Goal: Task Accomplishment & Management: Complete application form

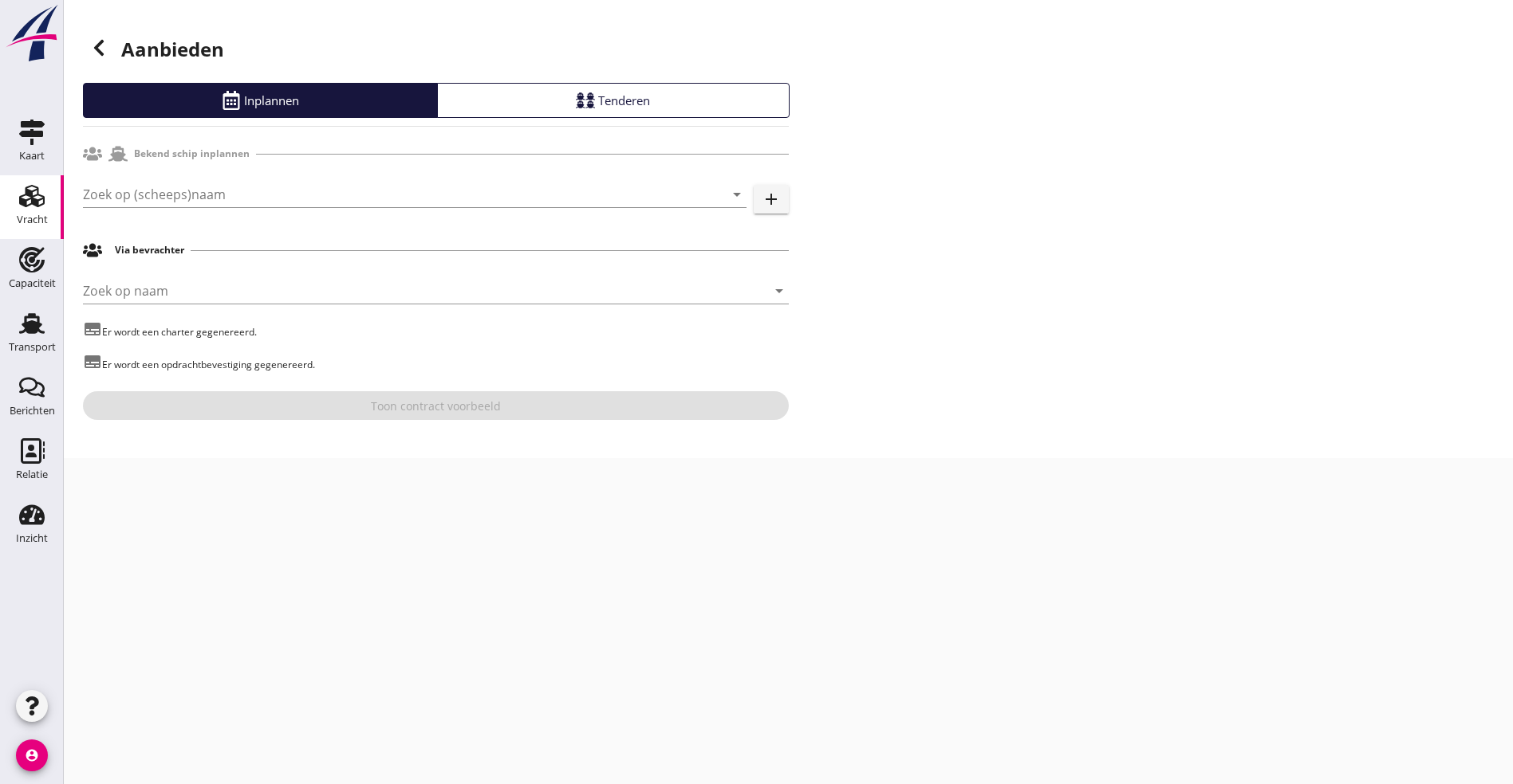
click at [29, 205] on use at bounding box center [32, 196] width 26 height 22
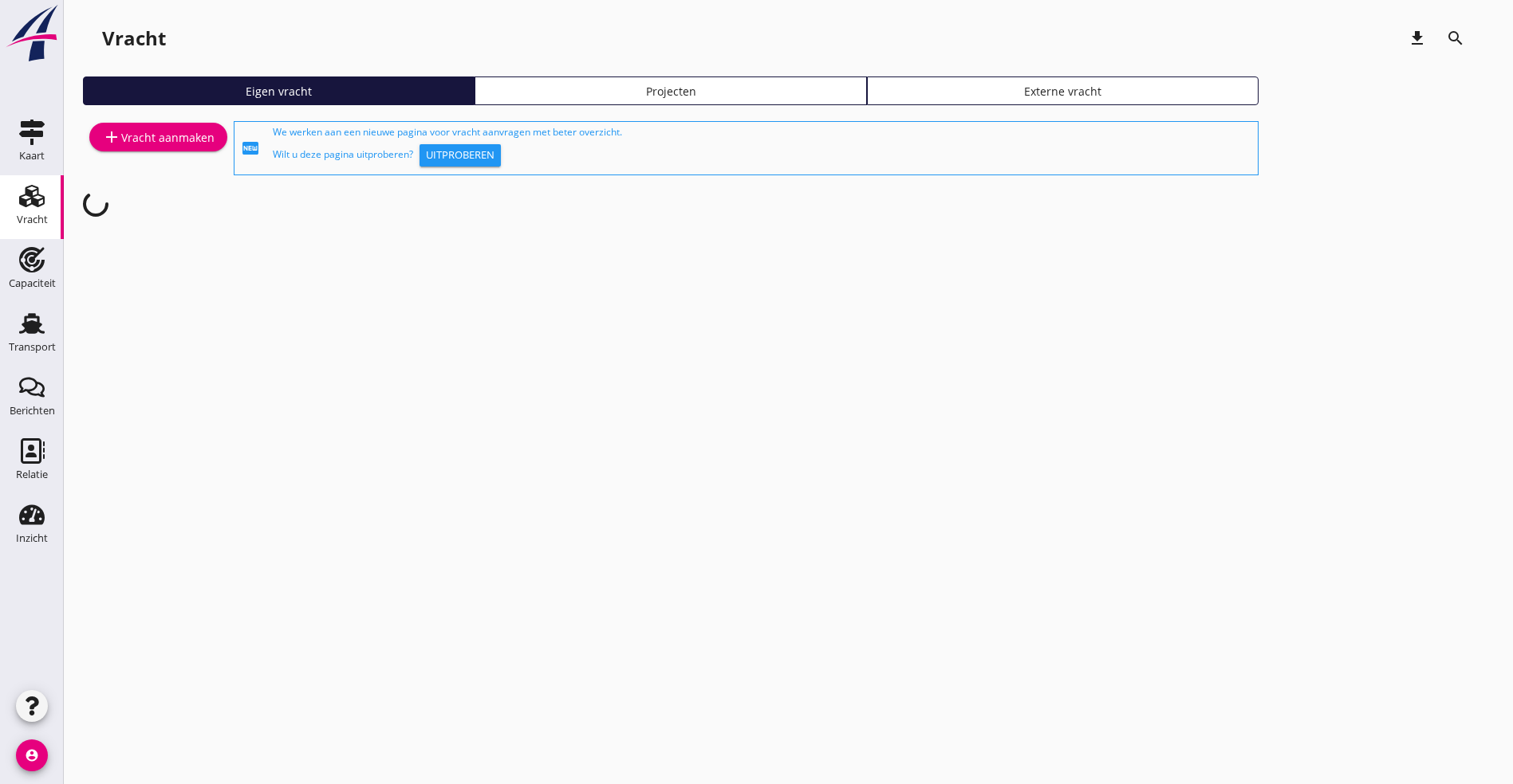
click at [134, 141] on div "add Vracht aanmaken" at bounding box center [157, 137] width 112 height 19
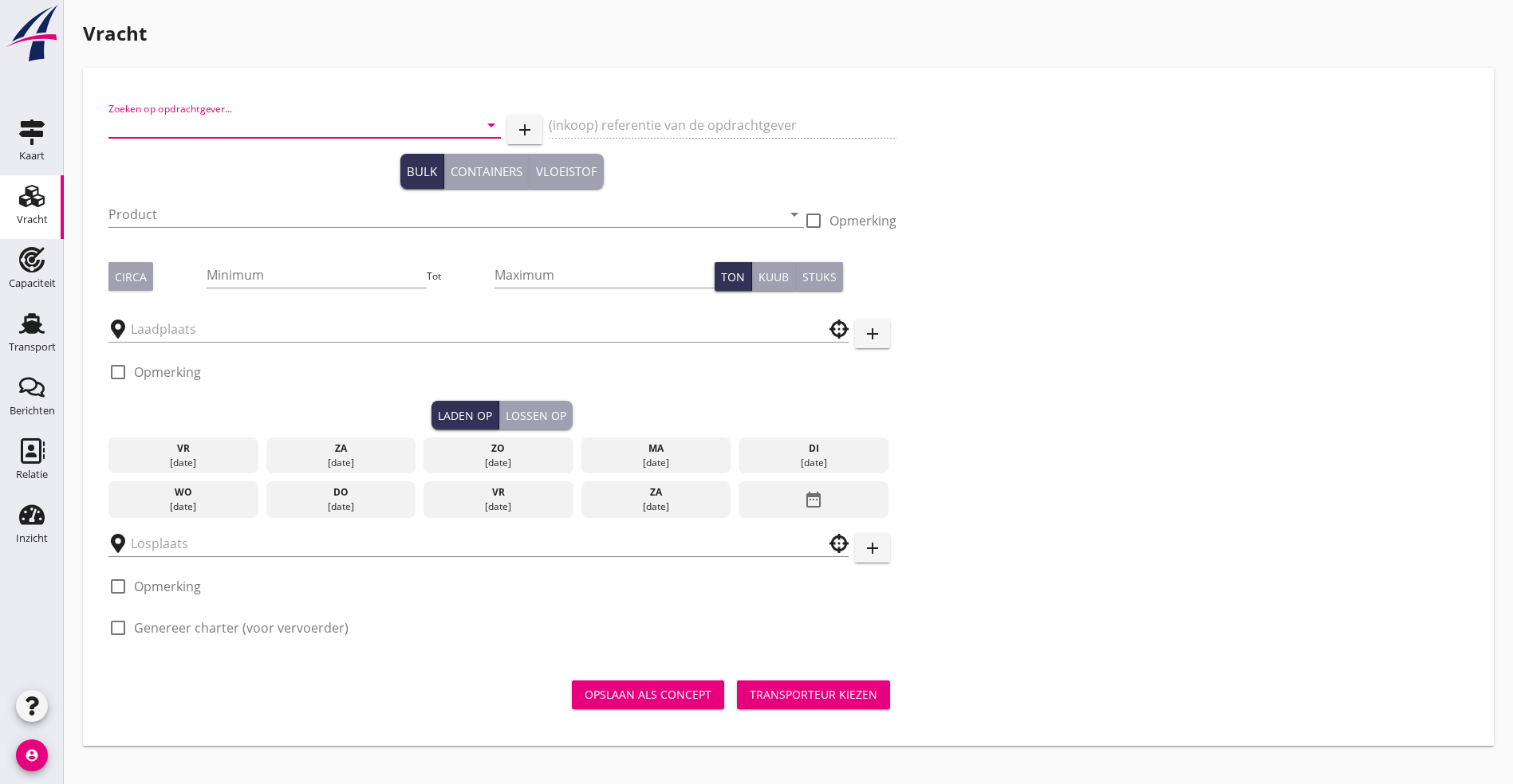
click at [213, 118] on input "Zoeken op opdrachtgever..." at bounding box center [281, 125] width 347 height 26
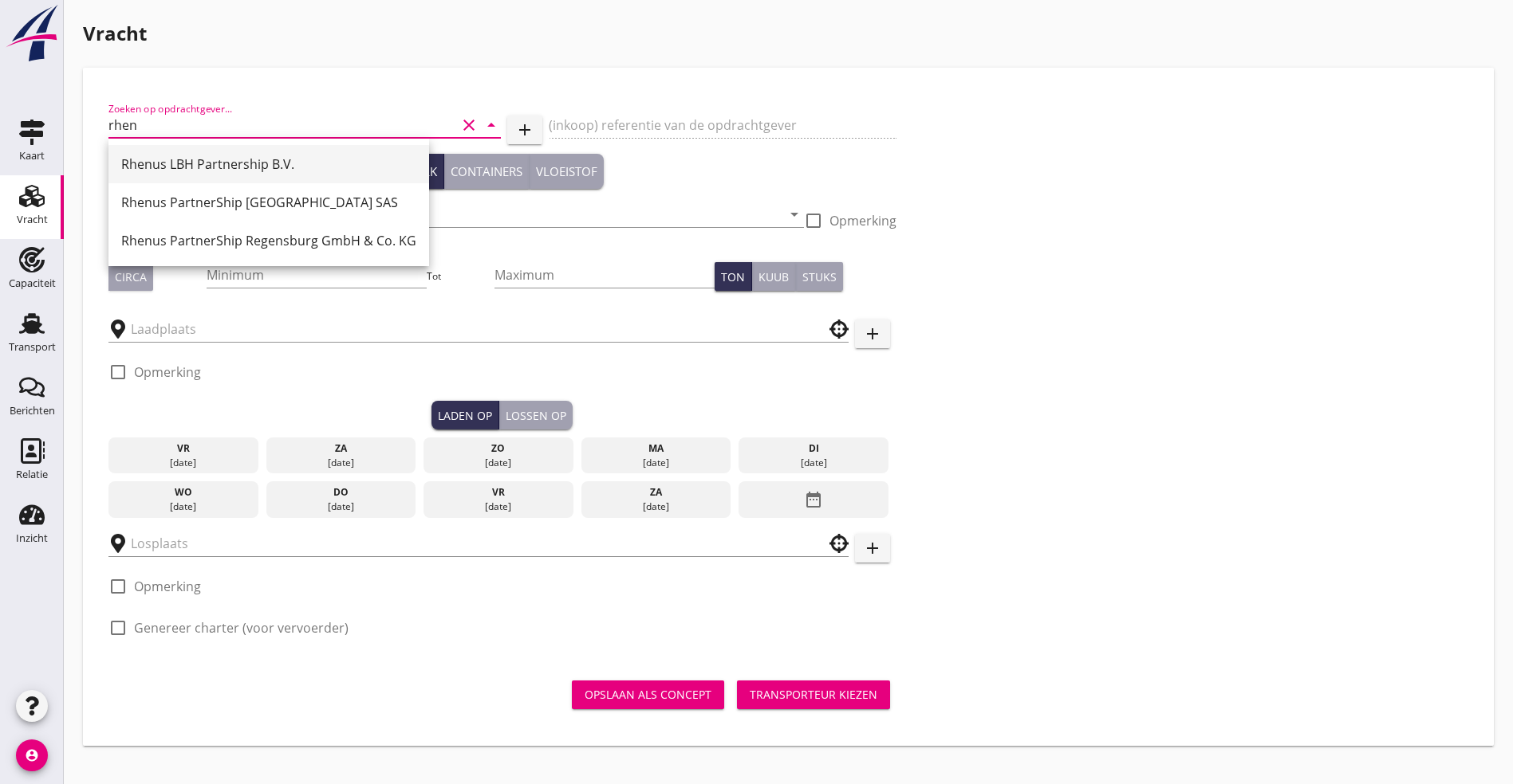
click at [209, 160] on div "Rhenus LBH Partnership B.V." at bounding box center [269, 164] width 295 height 19
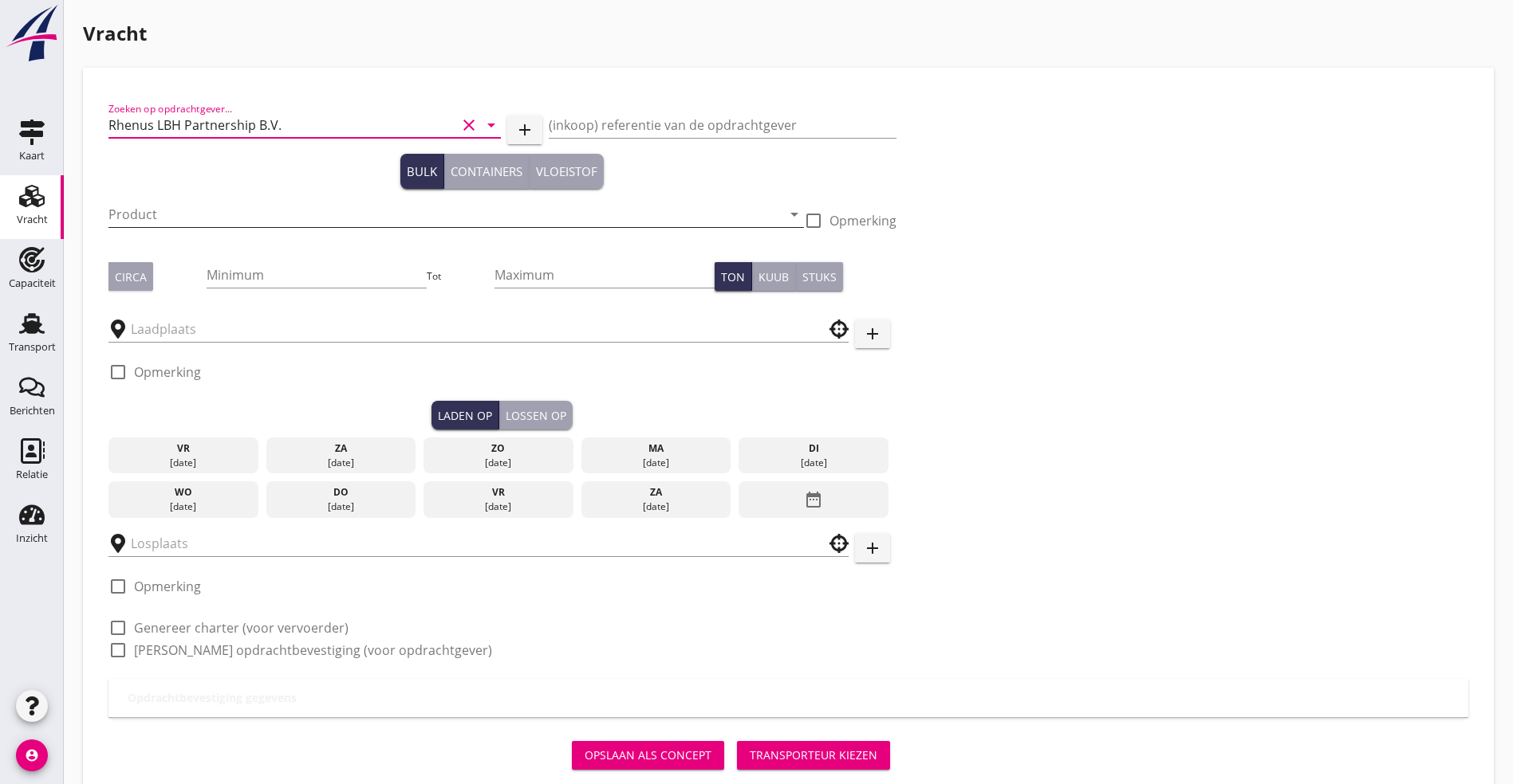
type input "Rhenus LBH Partnership B.V."
click at [164, 209] on input "Product" at bounding box center [444, 215] width 673 height 26
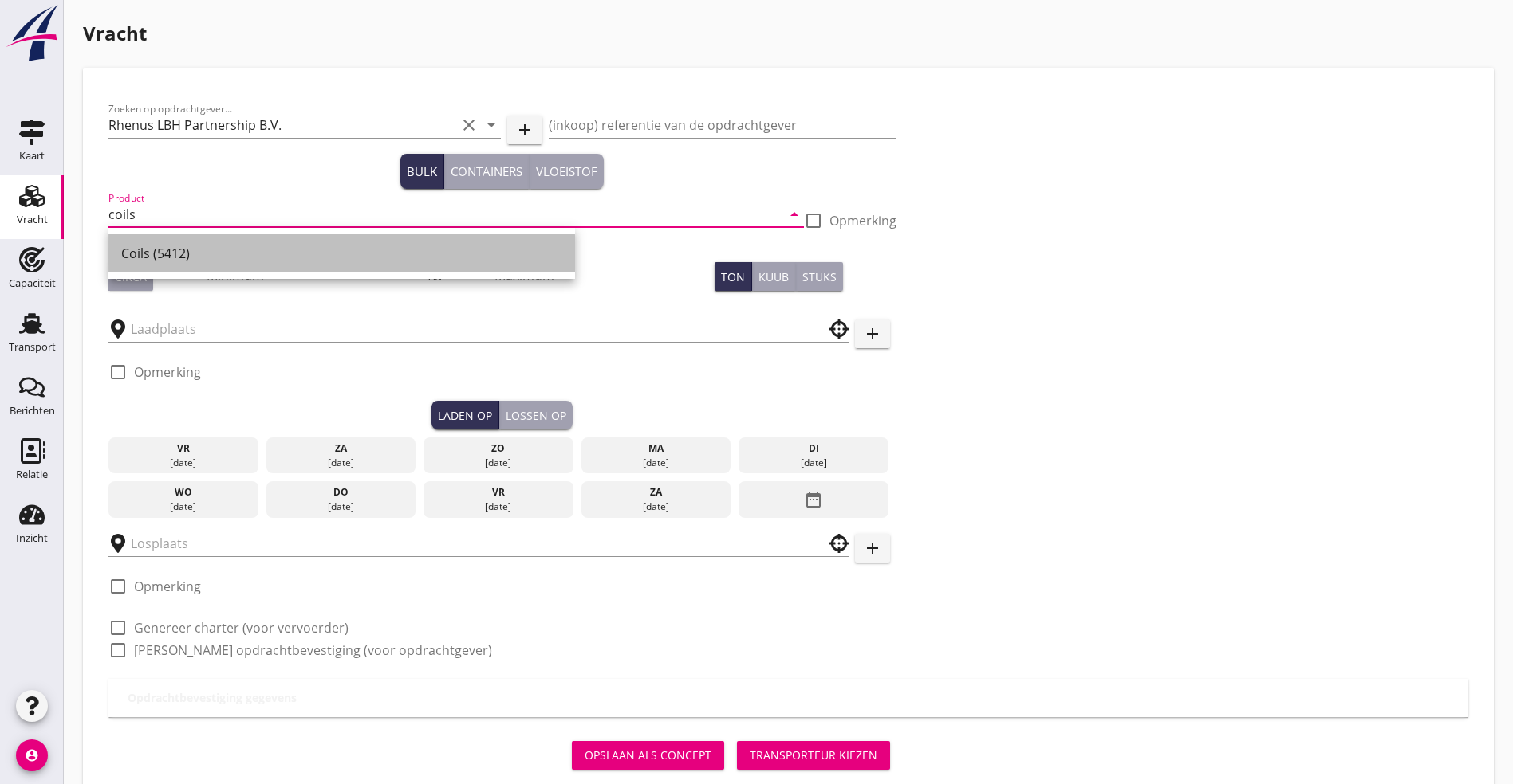
click at [141, 255] on div "Coils (5412)" at bounding box center [342, 254] width 441 height 19
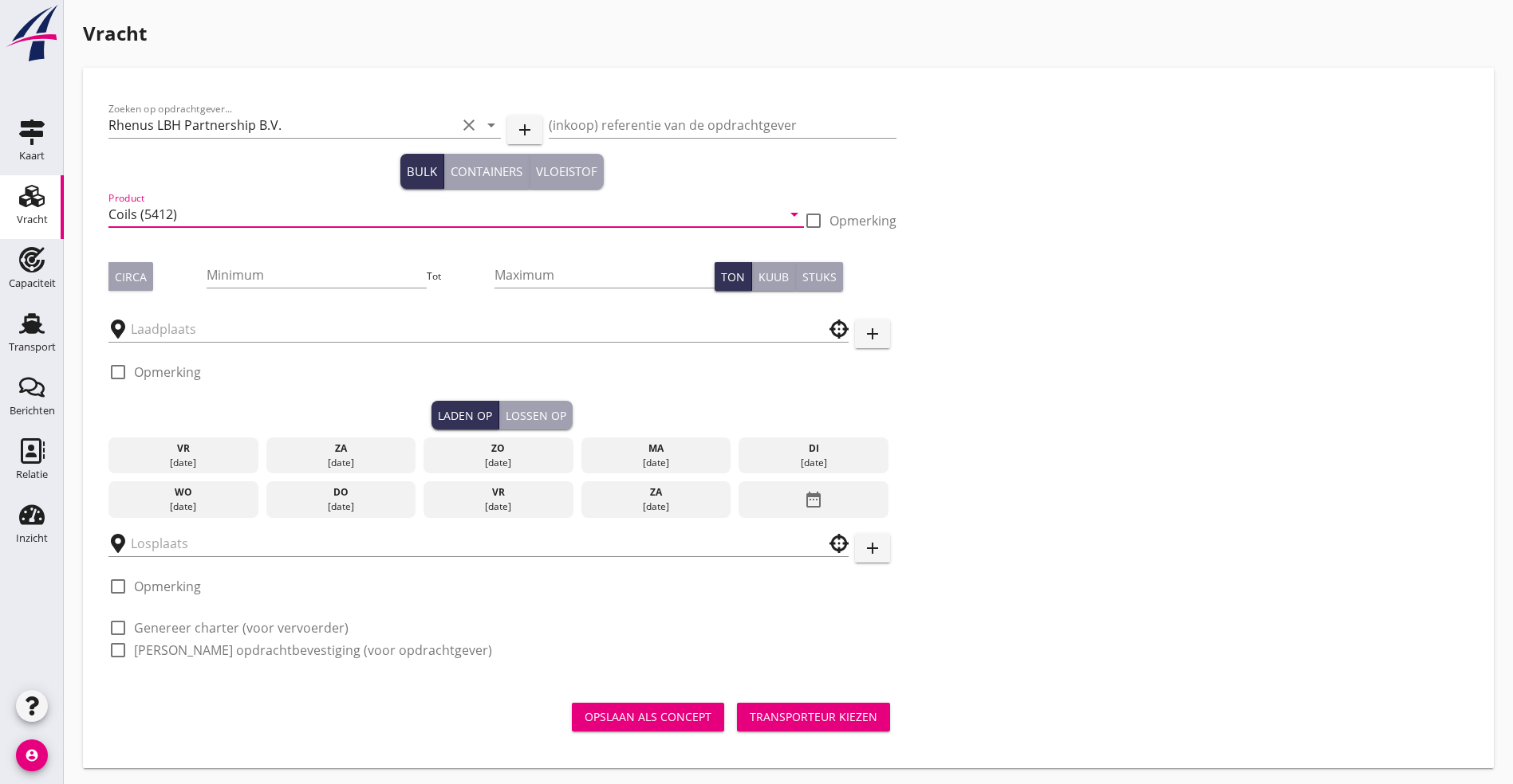
type input "Coils (5412)"
click at [143, 274] on div "Circa" at bounding box center [131, 277] width 31 height 17
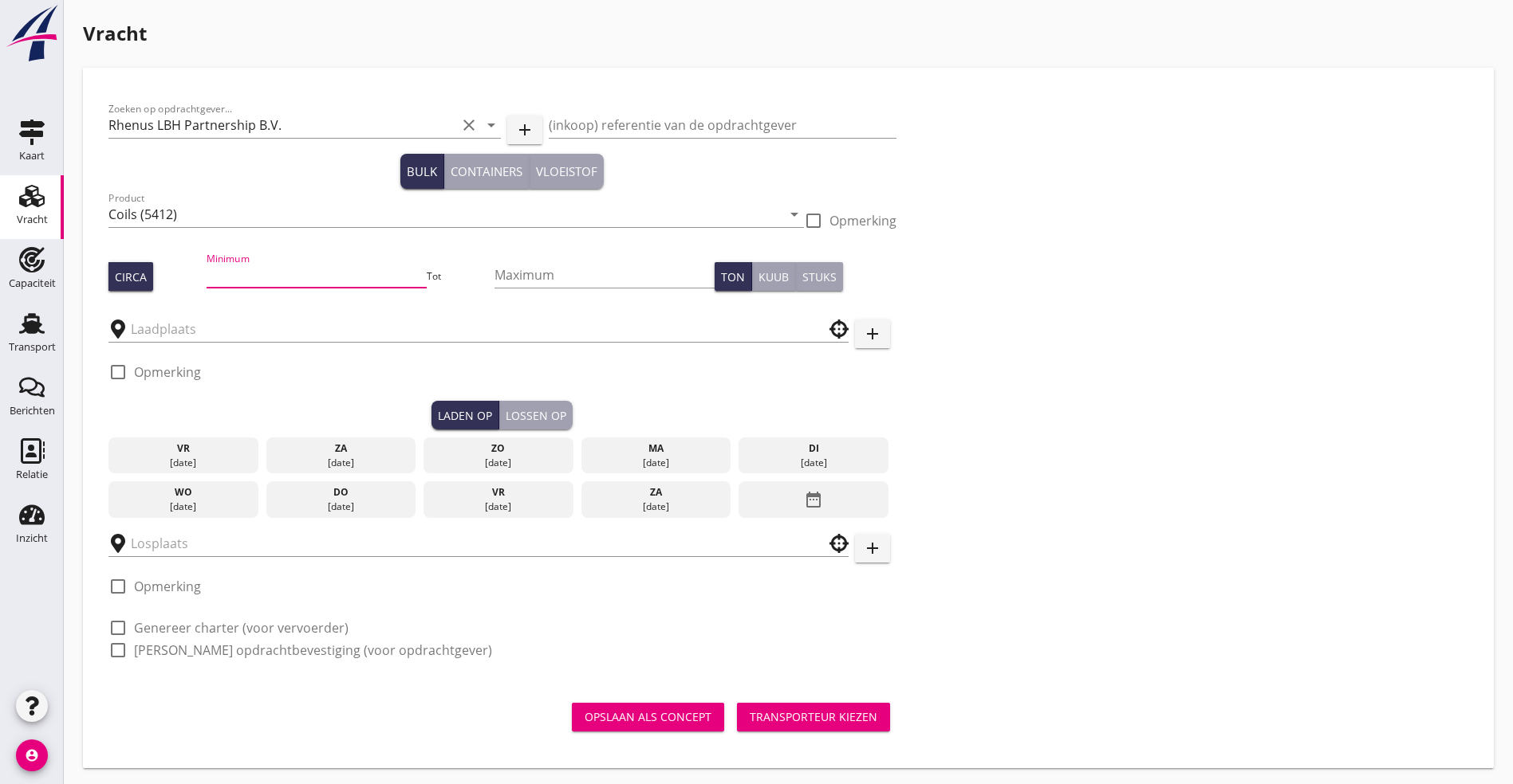
click at [206, 264] on input "Minimum" at bounding box center [316, 275] width 219 height 26
type input "2100"
click at [216, 336] on input "text" at bounding box center [467, 330] width 673 height 26
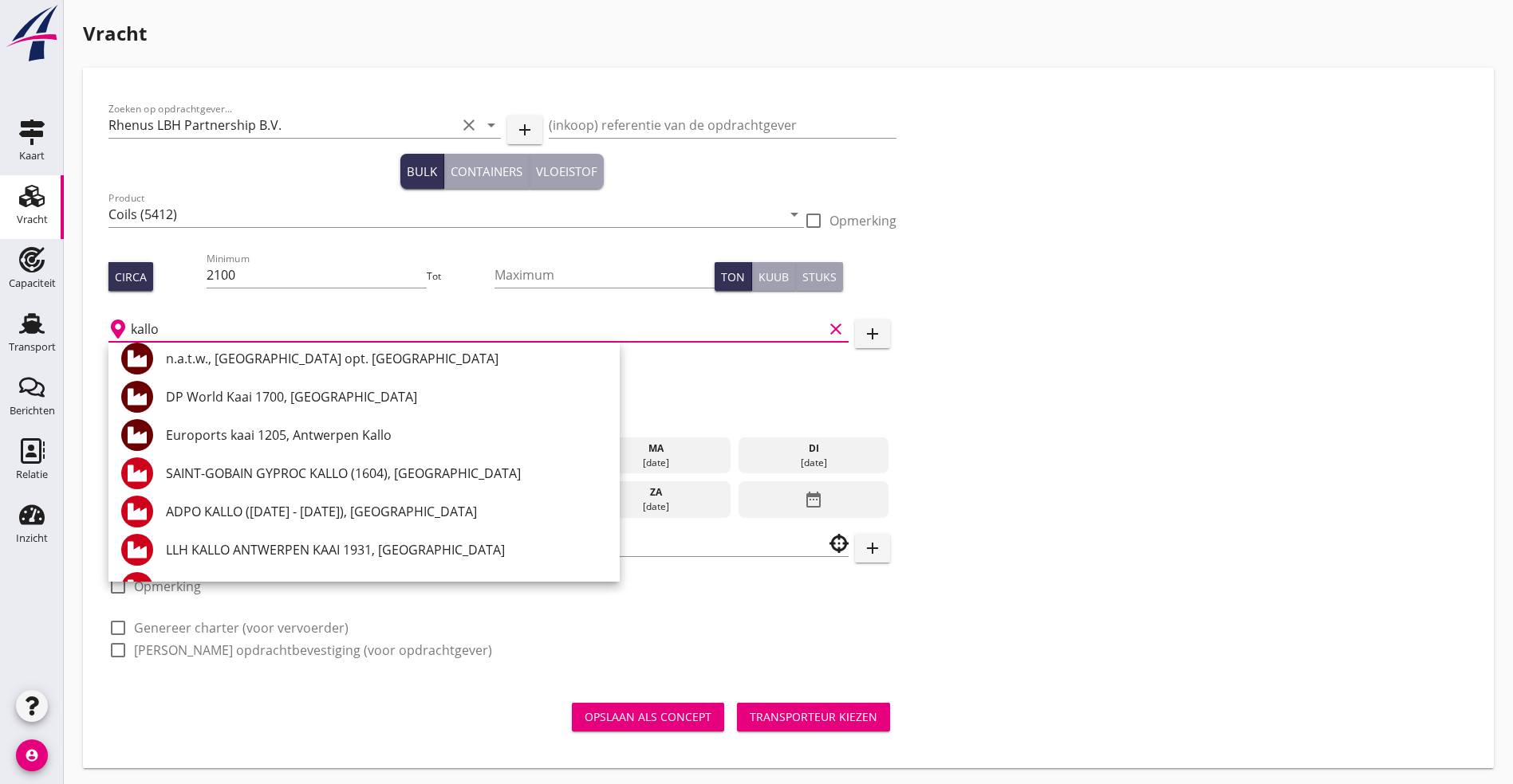
scroll to position [119, 0]
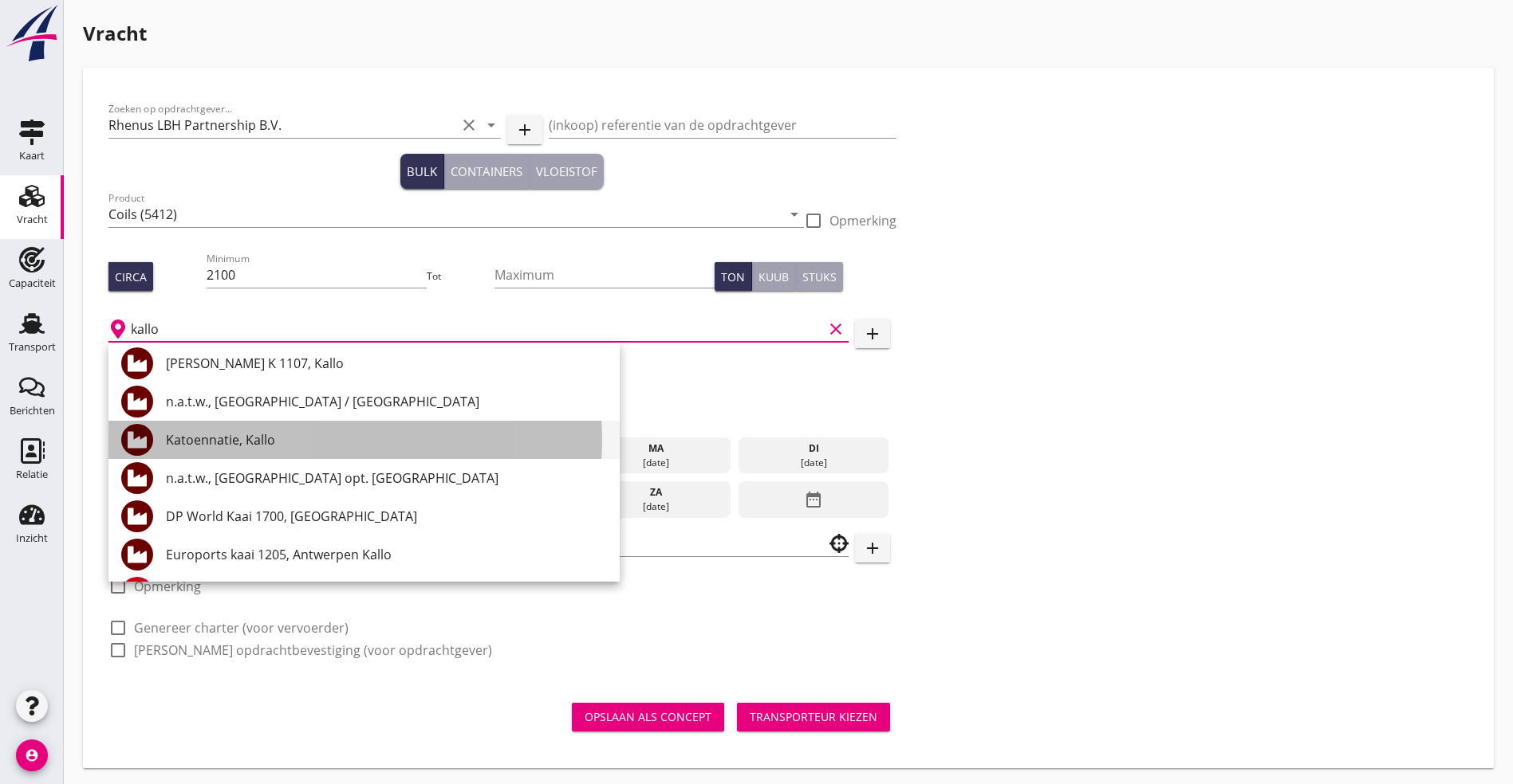
click at [243, 441] on div "Katoennatie, Kallo" at bounding box center [386, 440] width 441 height 19
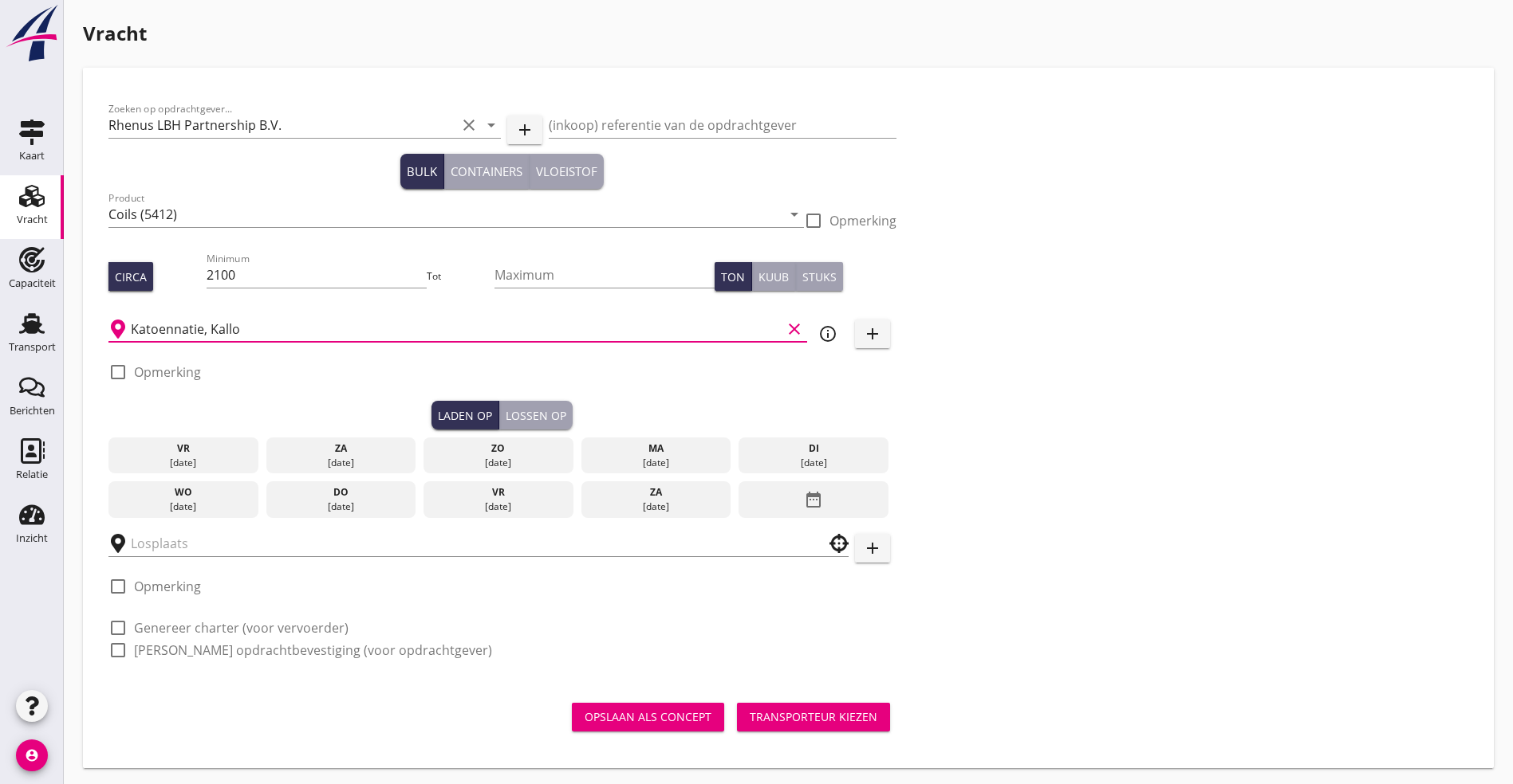
type input "Katoennatie, Kallo"
click at [130, 367] on div at bounding box center [118, 372] width 27 height 27
checkbox input "true"
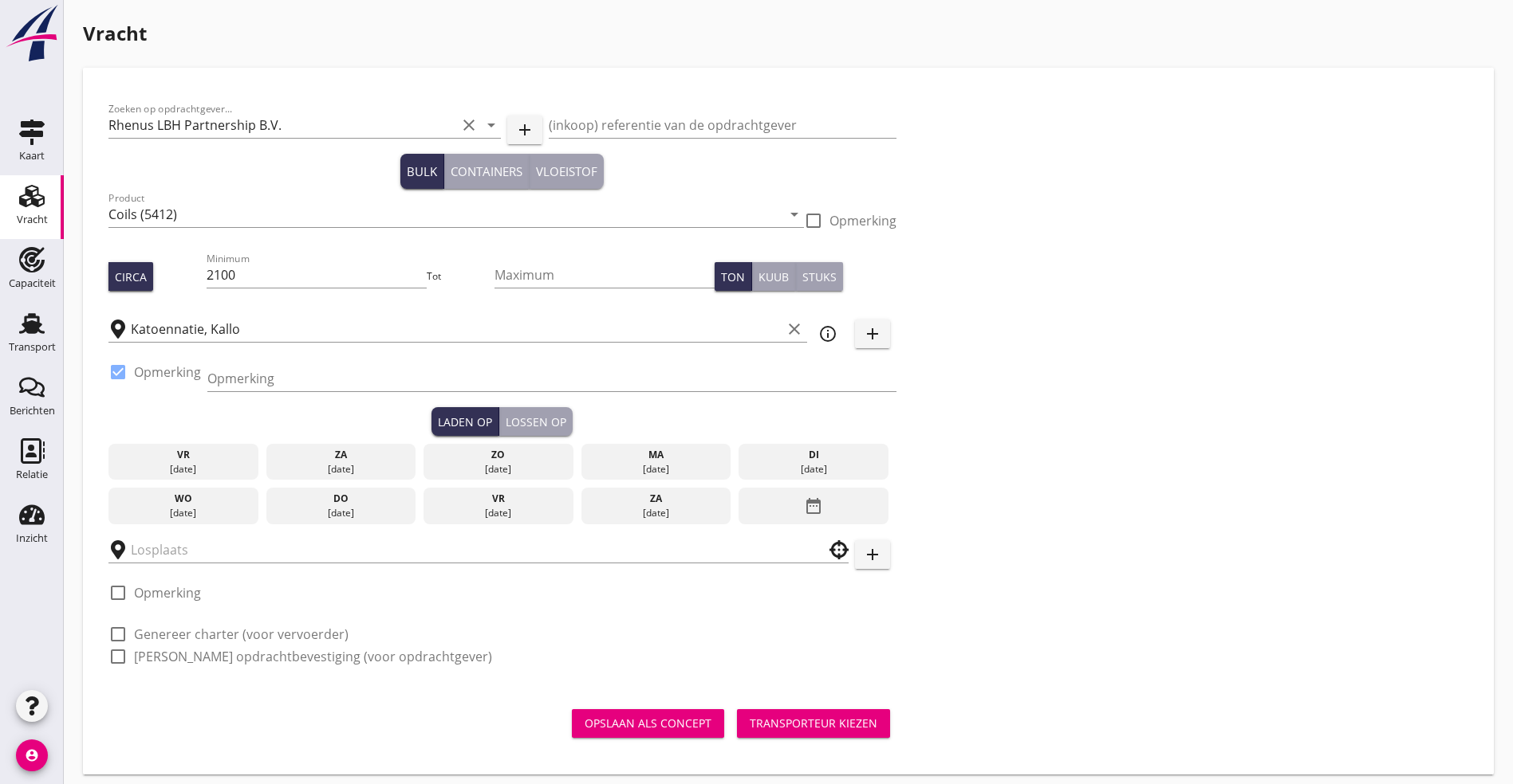
click at [231, 365] on div "Opmerking" at bounding box center [552, 381] width 689 height 51
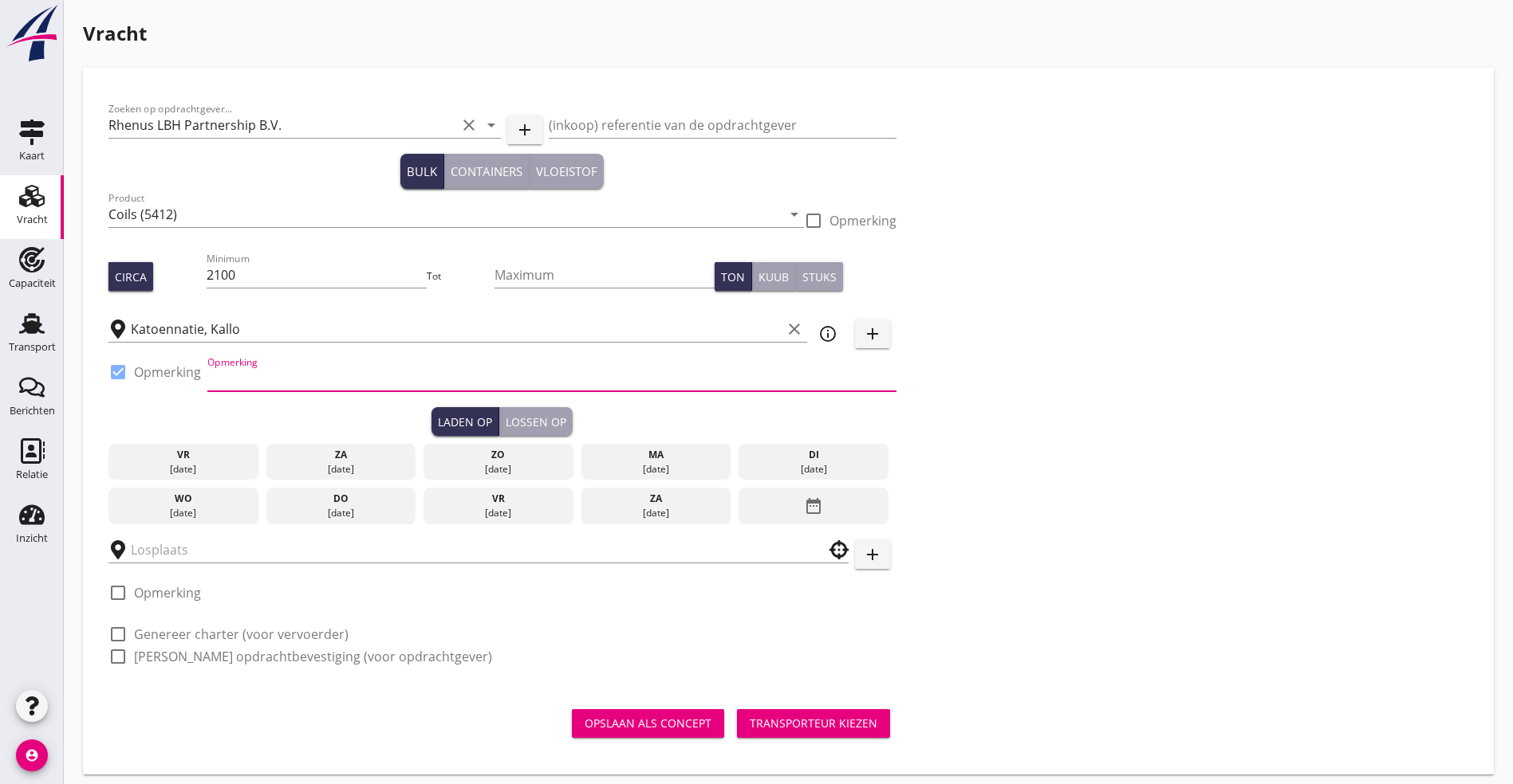
click at [275, 376] on input "Opmerking" at bounding box center [552, 379] width 689 height 26
click at [290, 374] on input "Opmerking" at bounding box center [552, 379] width 689 height 26
type input "Euroports [PHONE_NUMBER]"
type button "load"
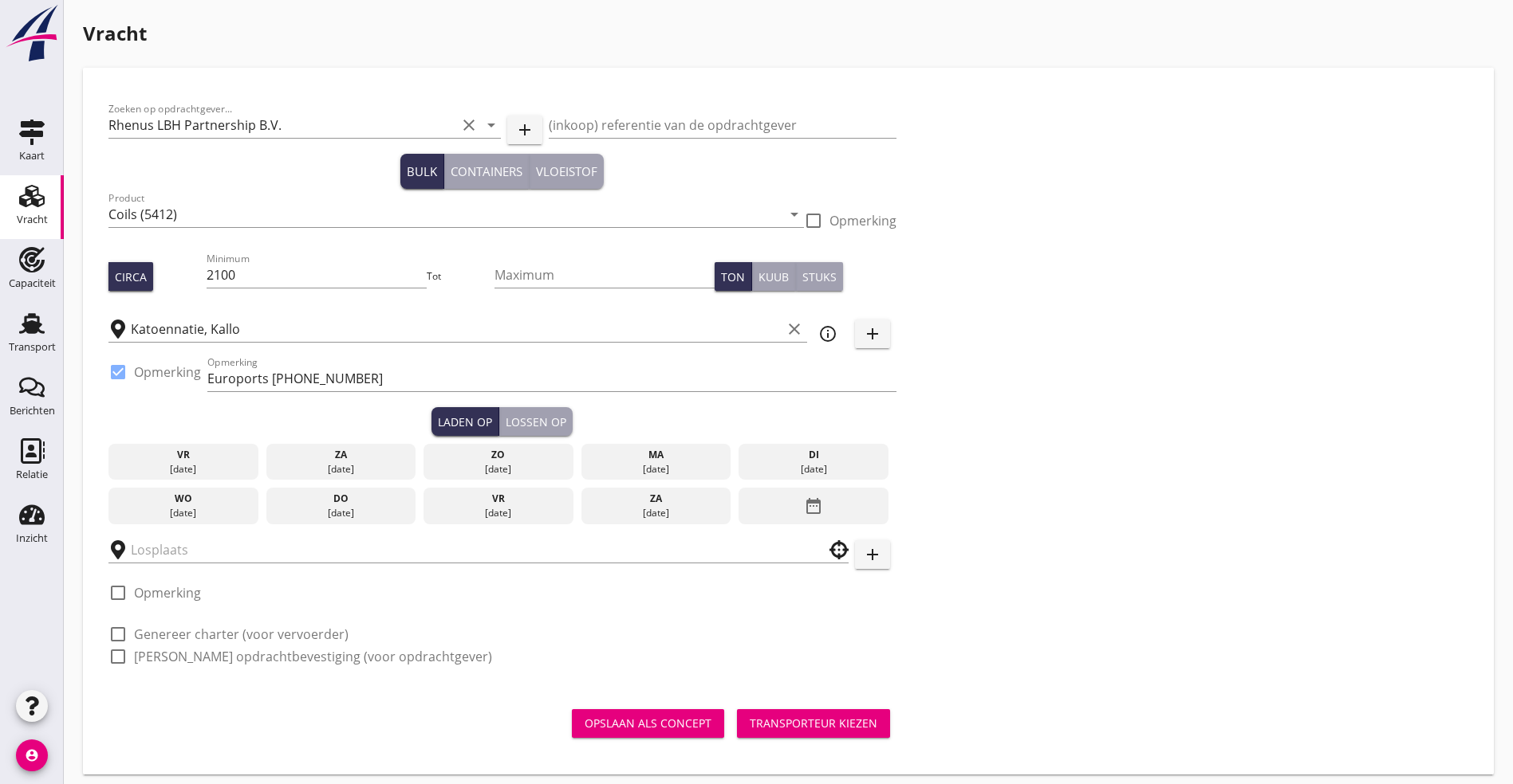
click at [743, 454] on div "di" at bounding box center [813, 455] width 142 height 15
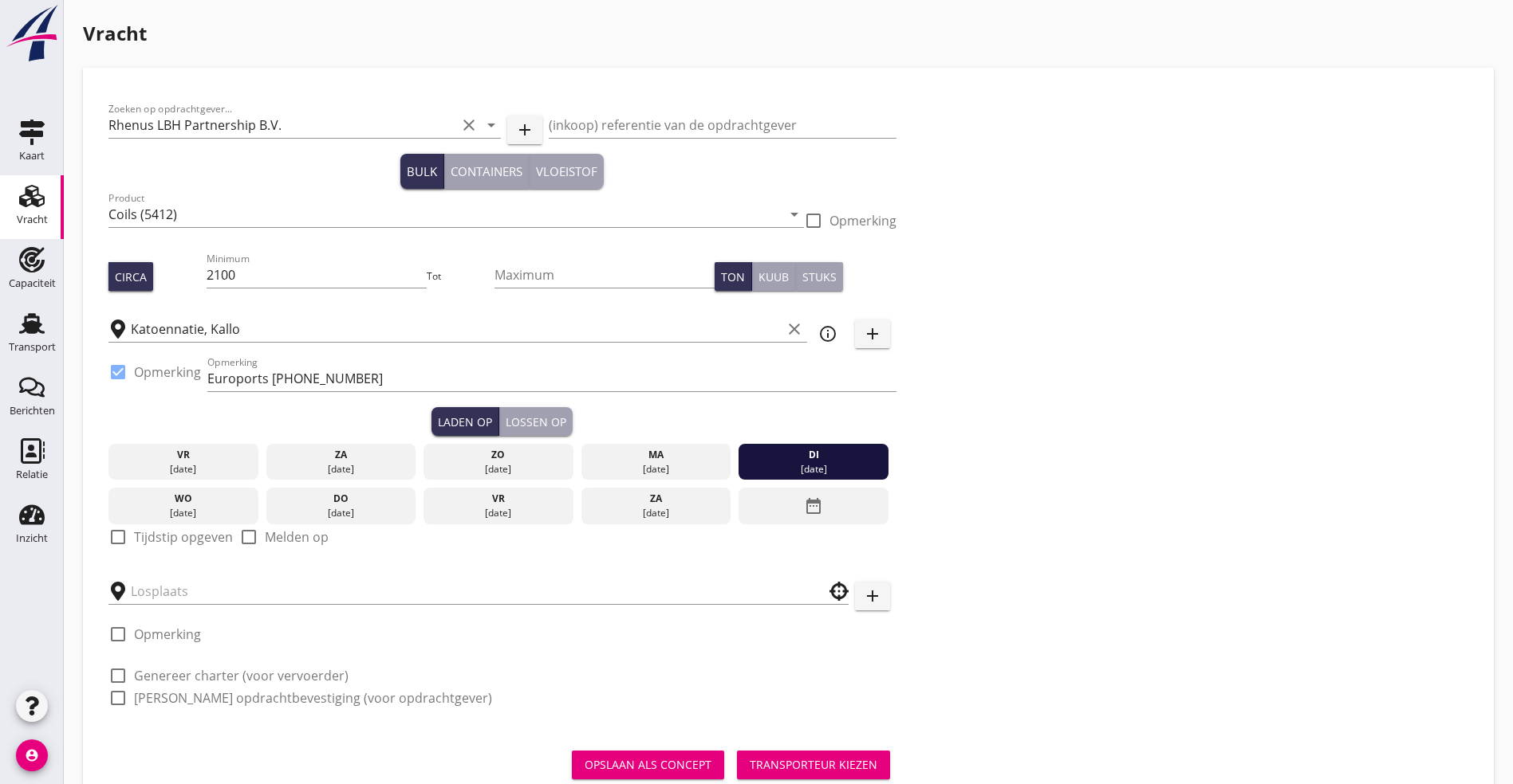
click at [181, 531] on label "Tijdstip opgeven" at bounding box center [183, 537] width 99 height 16
checkbox input "true"
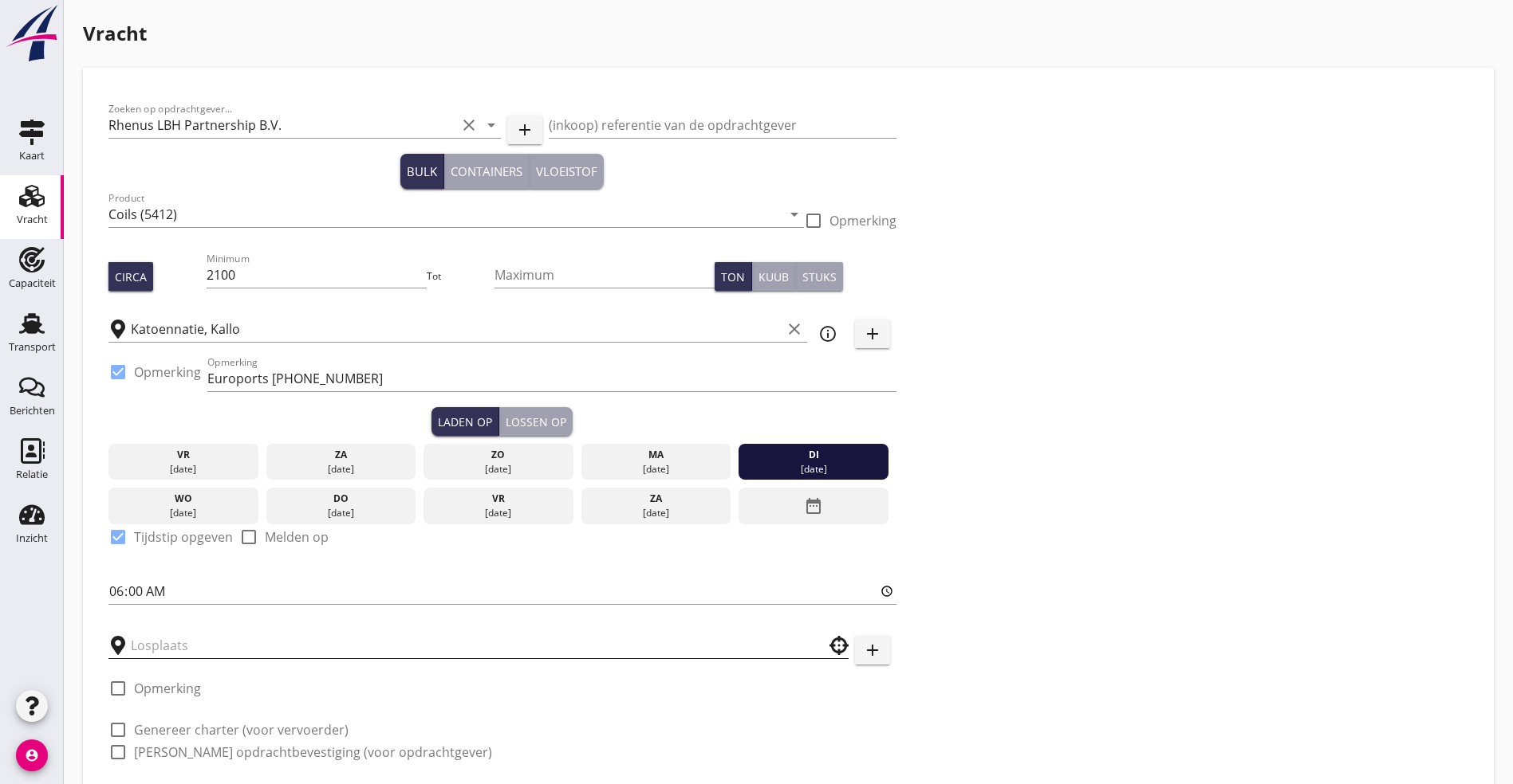
click at [147, 636] on input "text" at bounding box center [467, 646] width 673 height 26
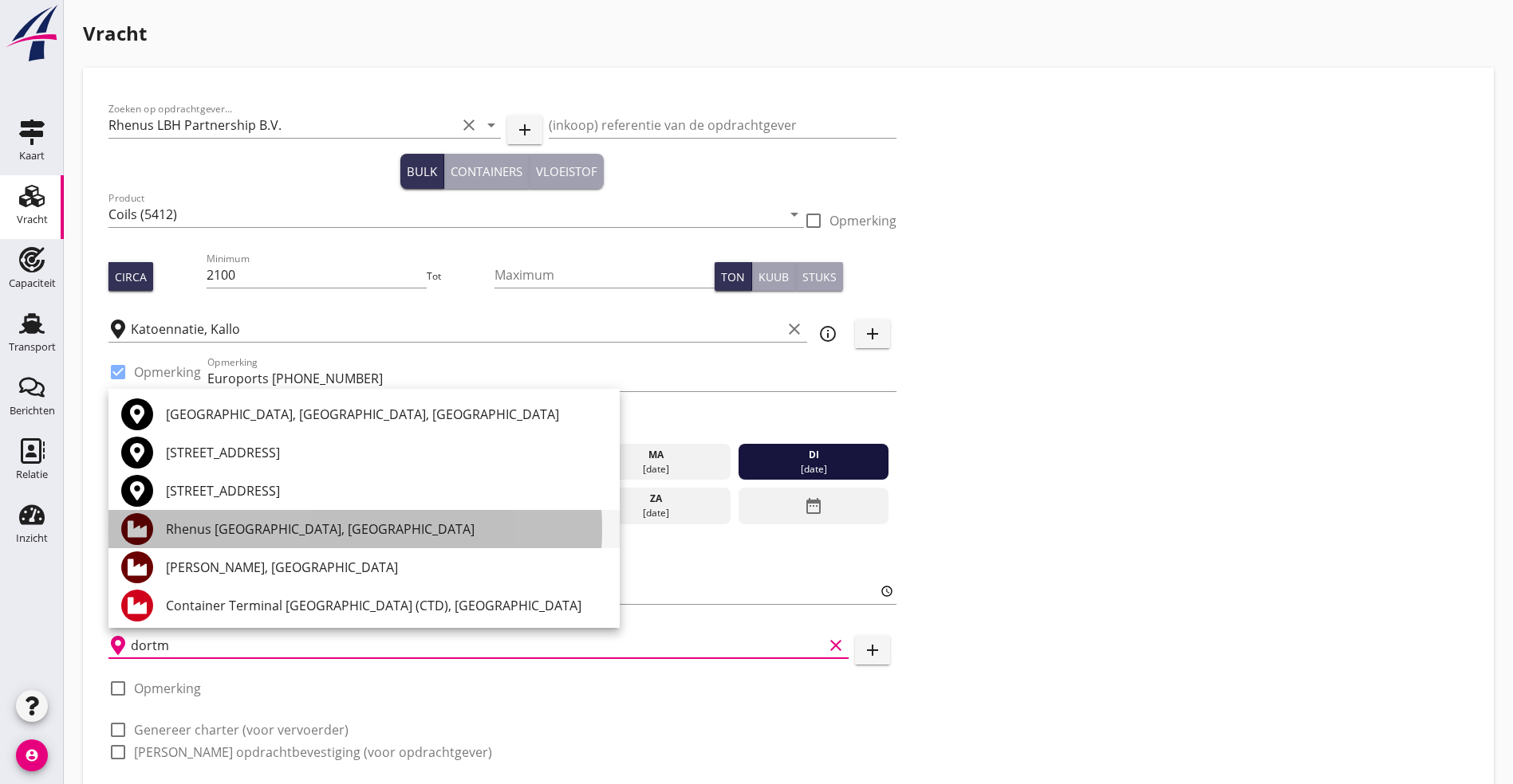
click at [221, 534] on div "Rhenus [GEOGRAPHIC_DATA], [GEOGRAPHIC_DATA]" at bounding box center [386, 529] width 441 height 19
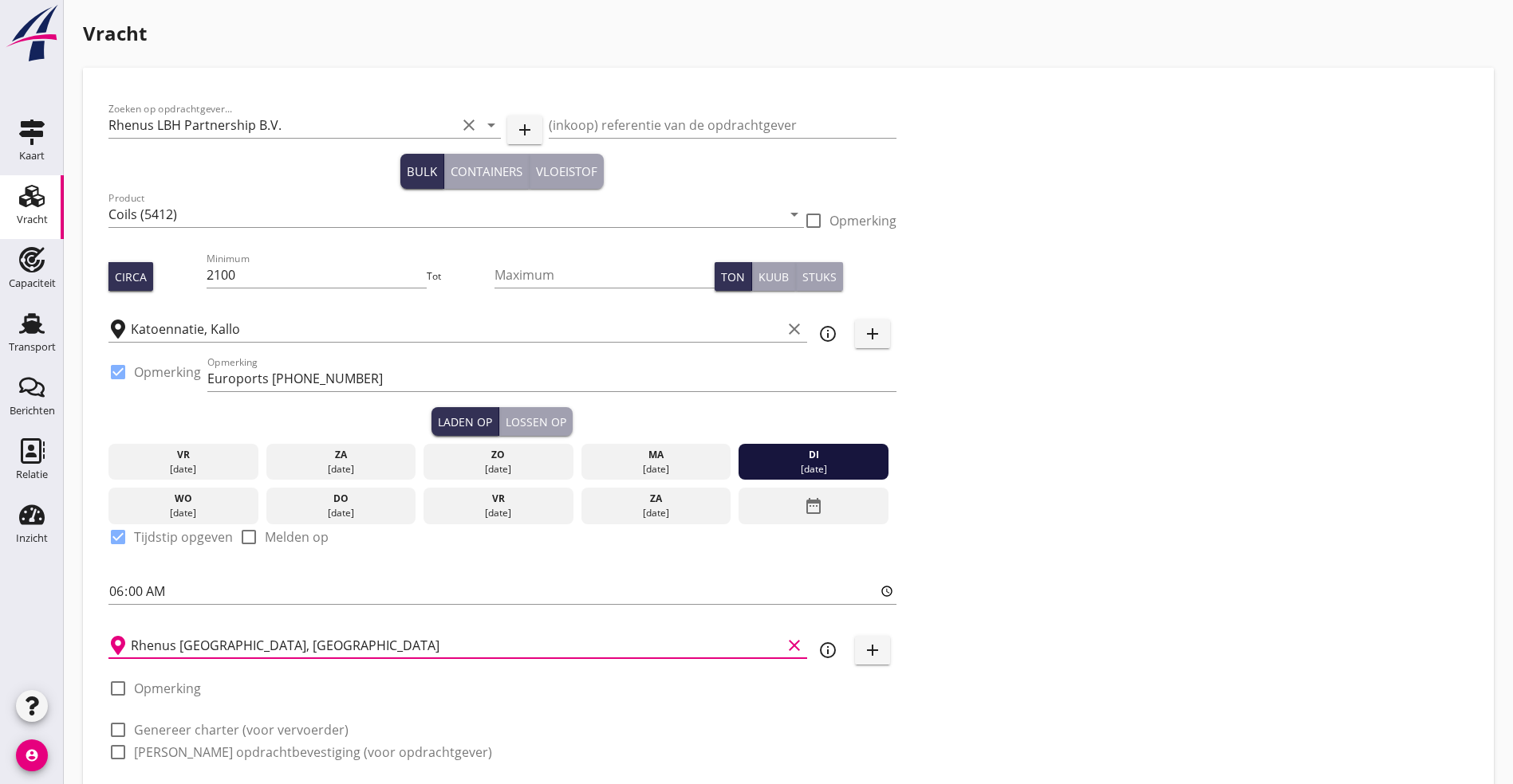
type input "Rhenus [GEOGRAPHIC_DATA], [GEOGRAPHIC_DATA]"
click at [506, 419] on div "Lossen op" at bounding box center [535, 422] width 60 height 17
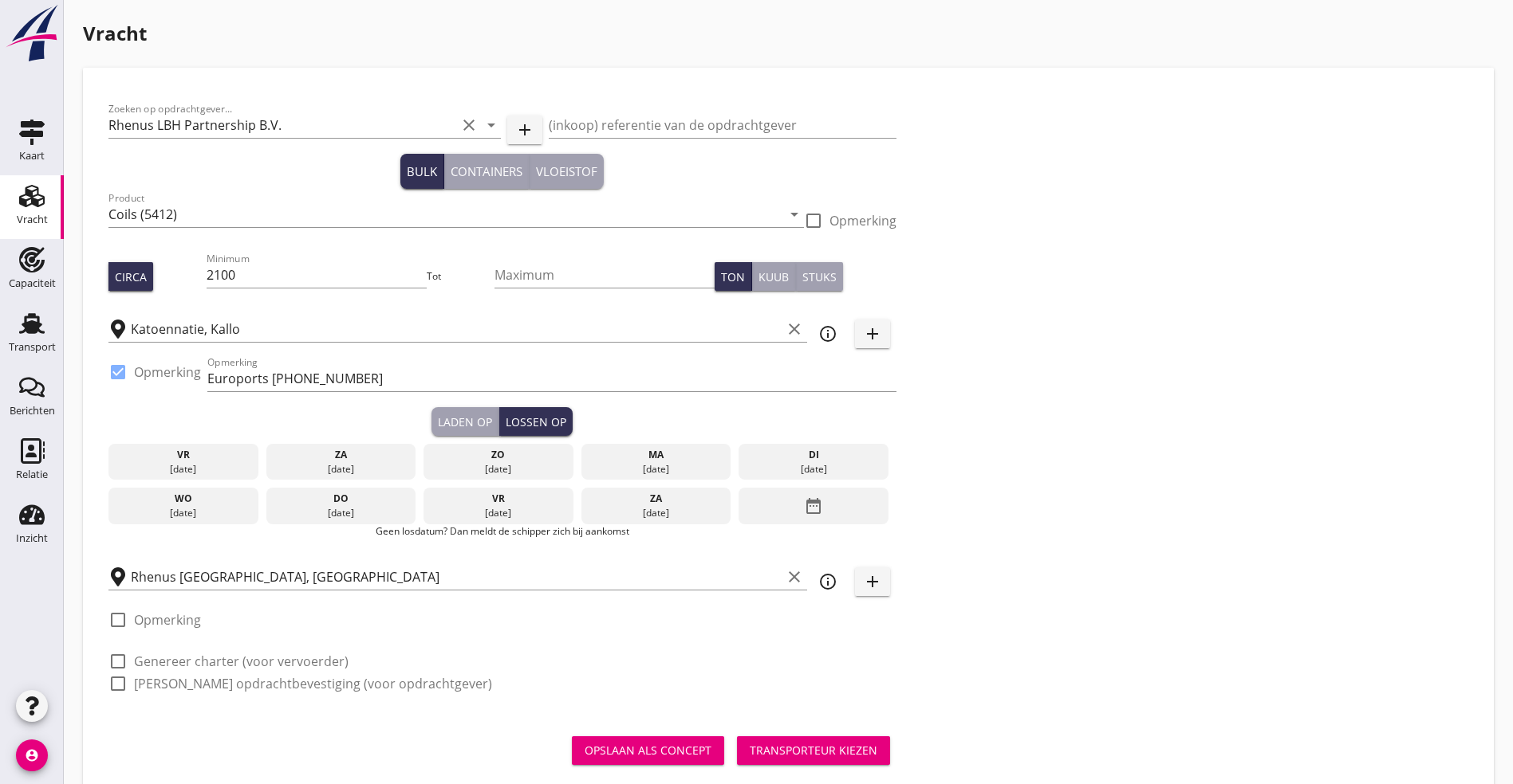
click at [738, 492] on div "date_range" at bounding box center [813, 506] width 150 height 37
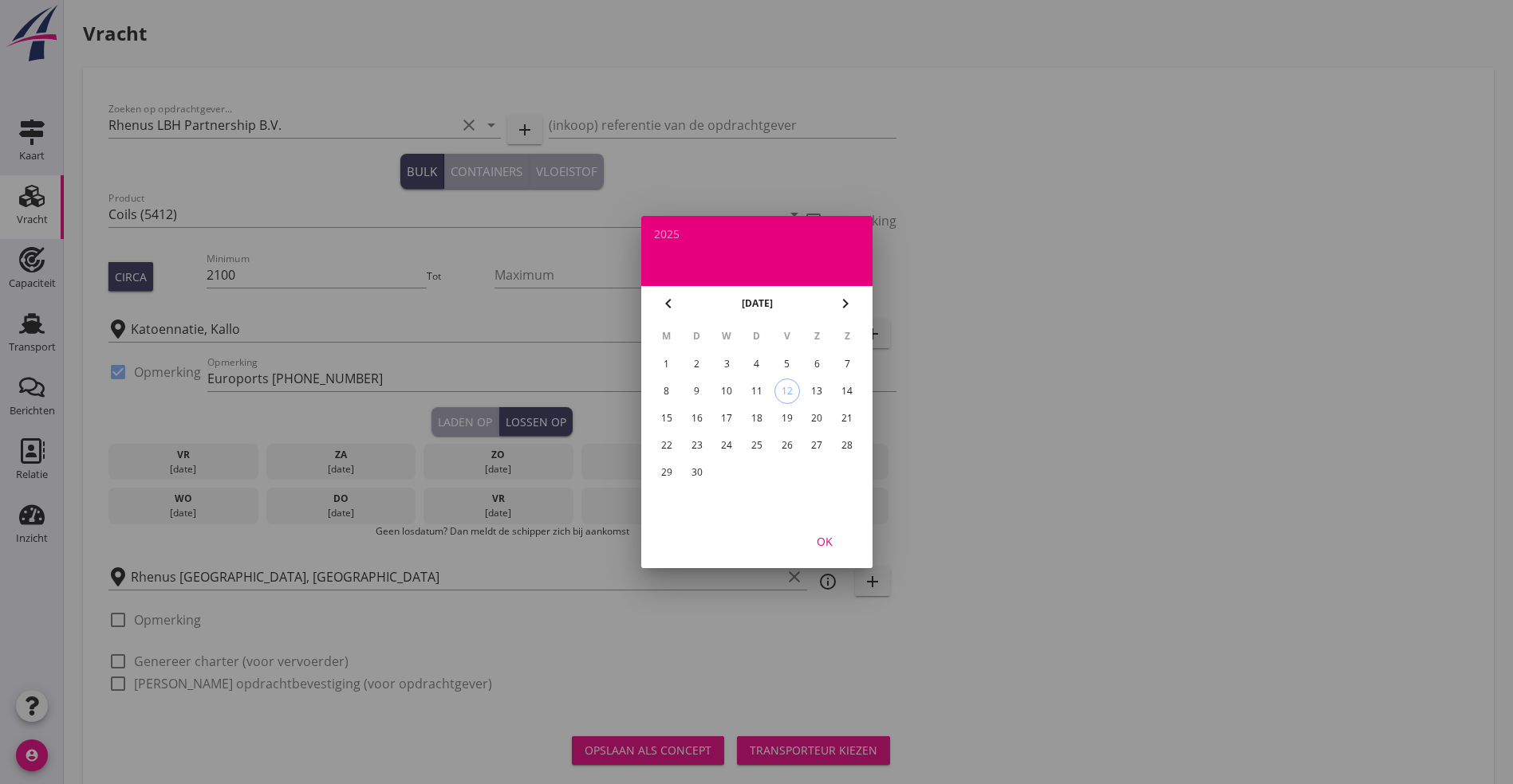
click at [669, 440] on div "22" at bounding box center [666, 446] width 26 height 26
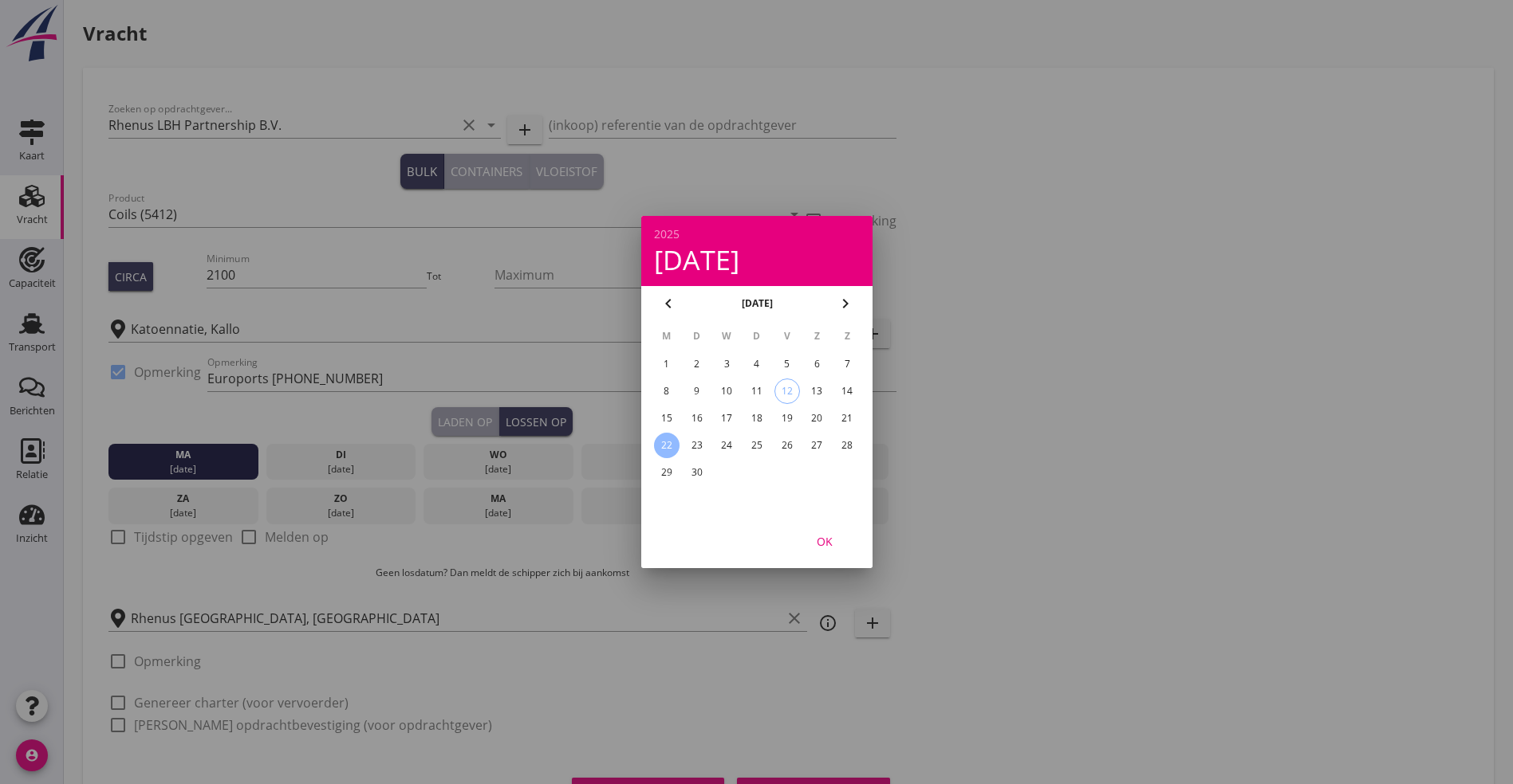
click at [816, 535] on div "OK" at bounding box center [824, 541] width 44 height 17
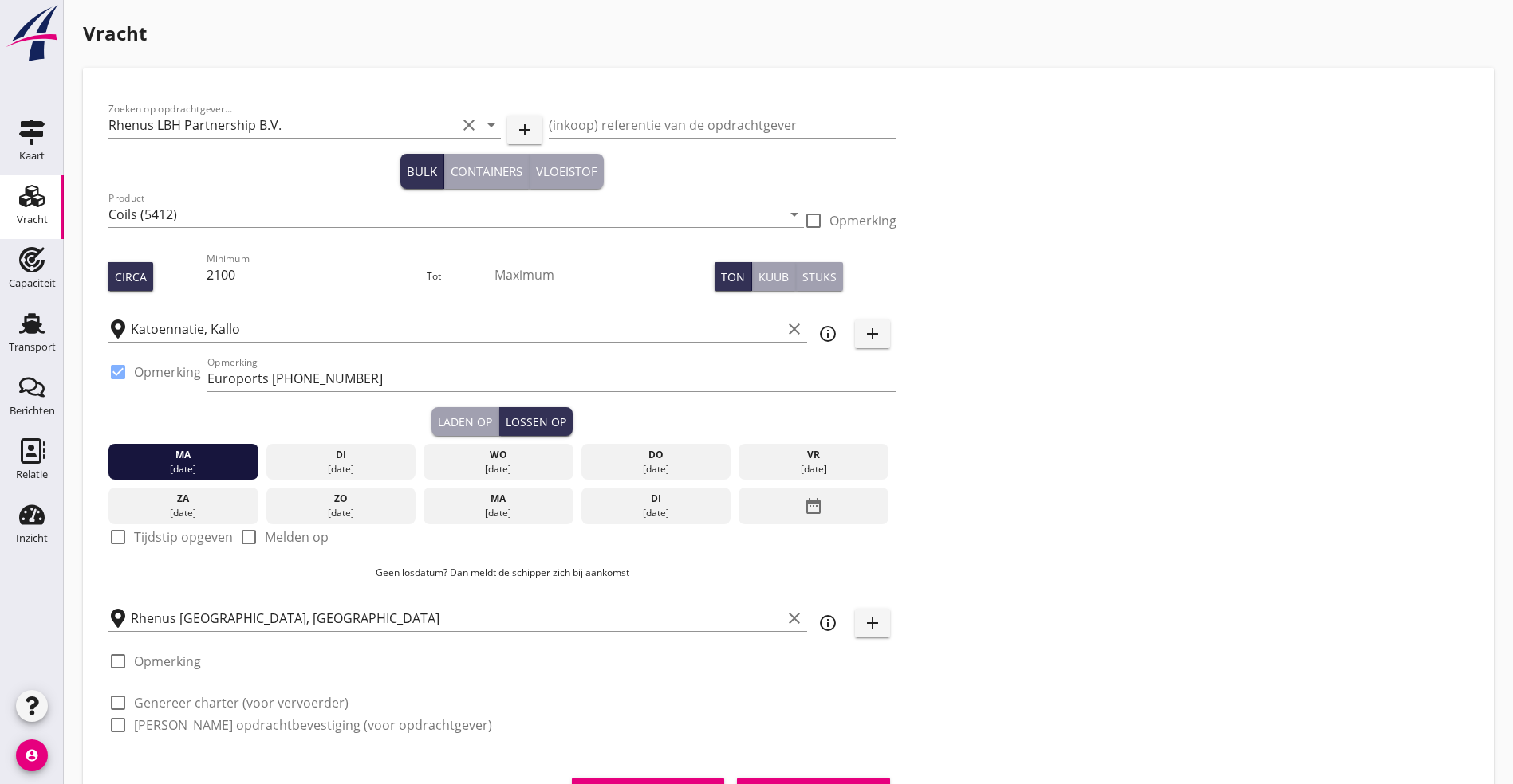
click at [155, 706] on label "Genereer charter (voor vervoerder)" at bounding box center [242, 703] width 215 height 16
checkbox input "true"
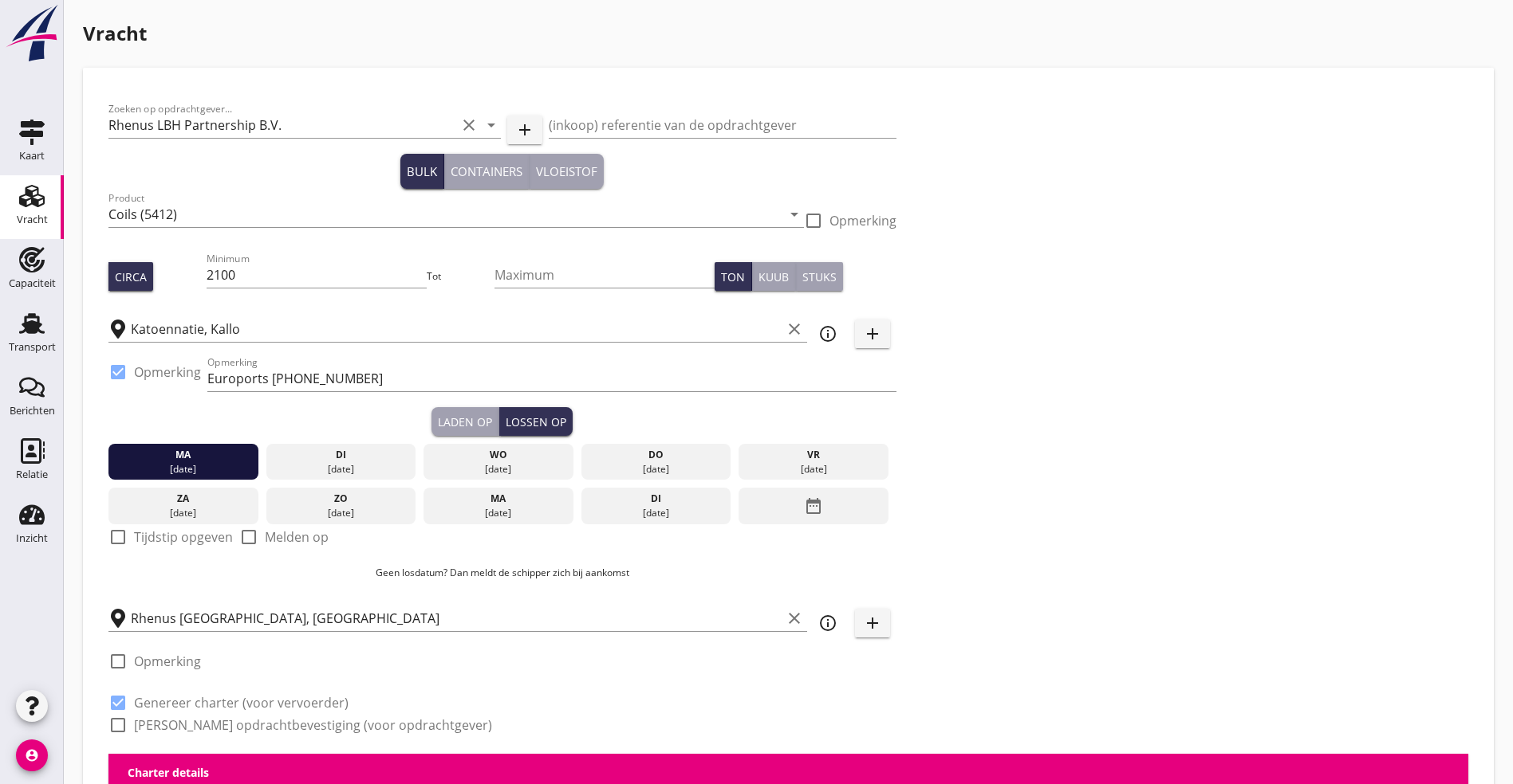
click at [155, 717] on label "[PERSON_NAME] opdrachtbevestiging (voor opdrachtgever)" at bounding box center [313, 725] width 358 height 16
checkbox input "true"
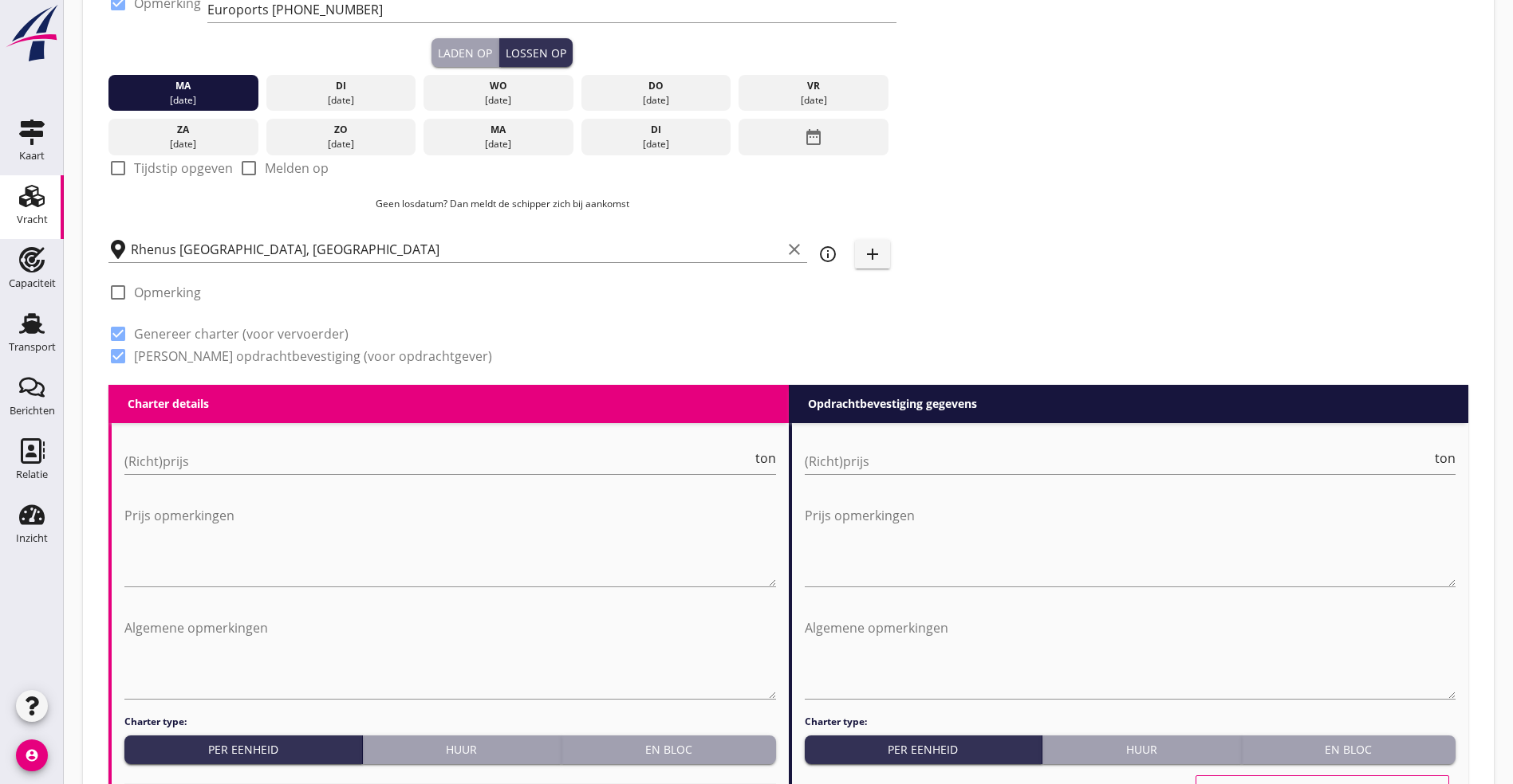
scroll to position [479, 0]
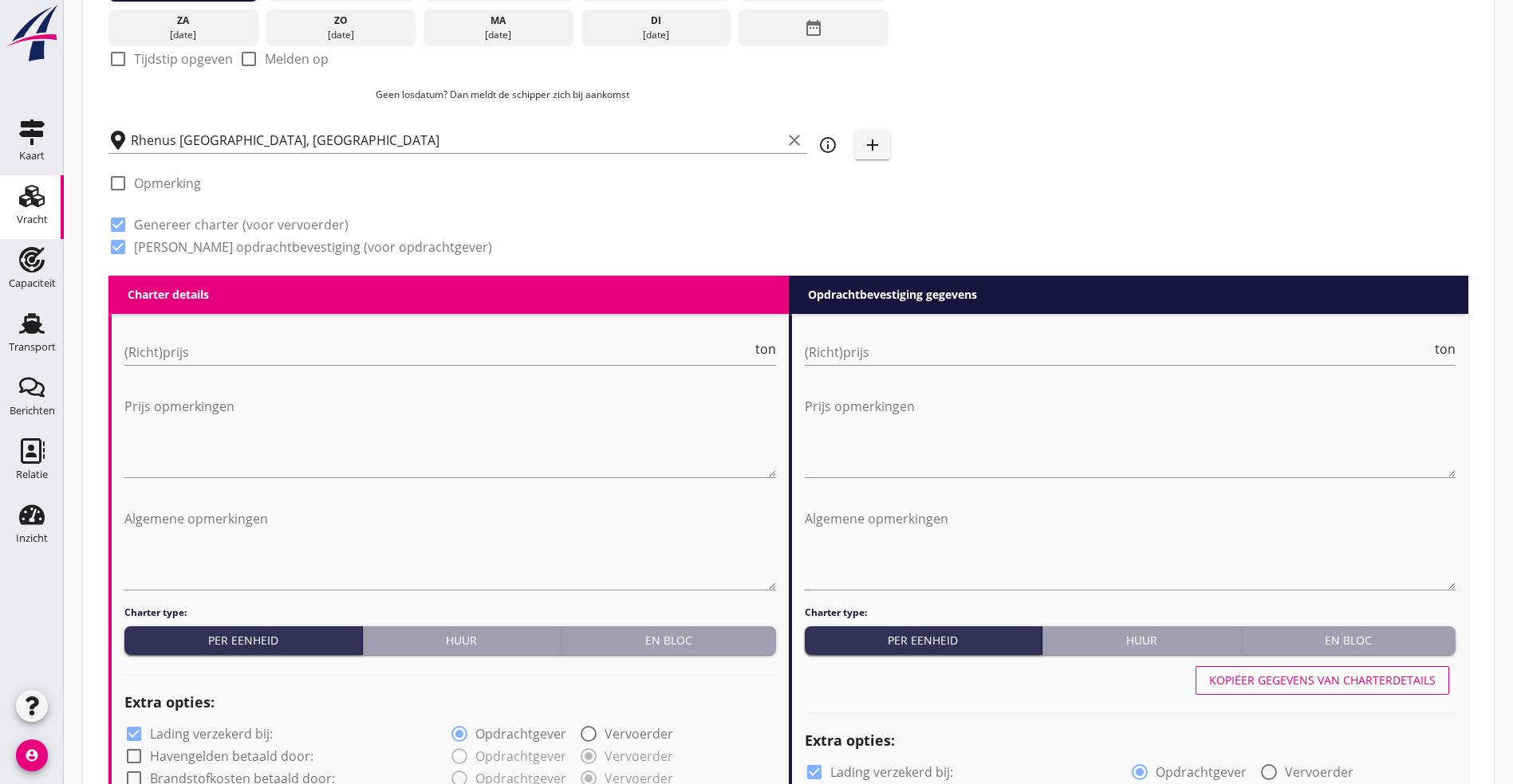
click at [196, 365] on div "(Richt)prijs ton" at bounding box center [450, 360] width 652 height 42
click at [219, 344] on input "(Richt)prijs" at bounding box center [438, 353] width 628 height 26
type input "7.25"
click at [863, 344] on input "(Richt)prijs" at bounding box center [1119, 353] width 628 height 26
type input "7.25"
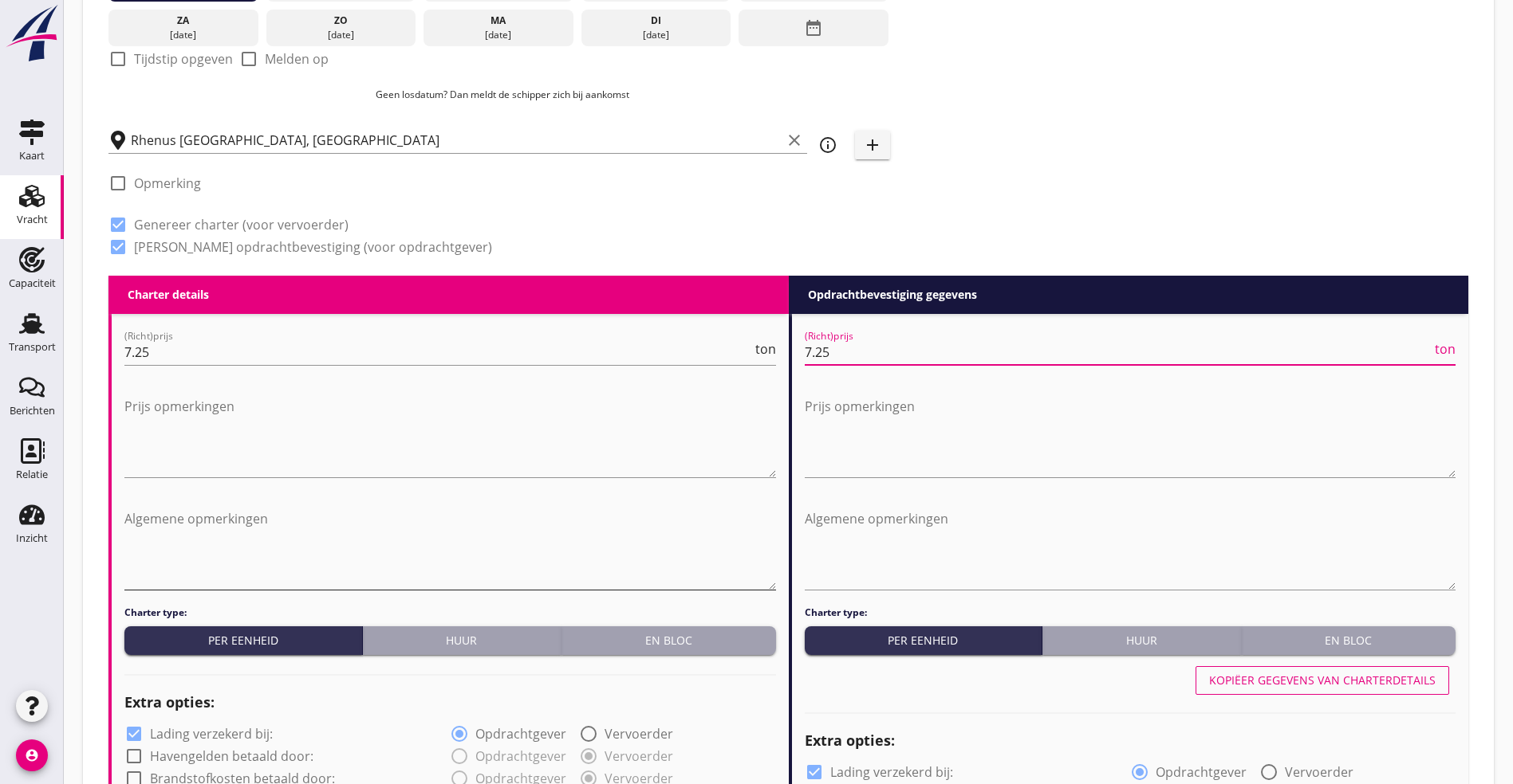
click at [264, 559] on textarea "Algemene opmerkingen" at bounding box center [450, 548] width 652 height 83
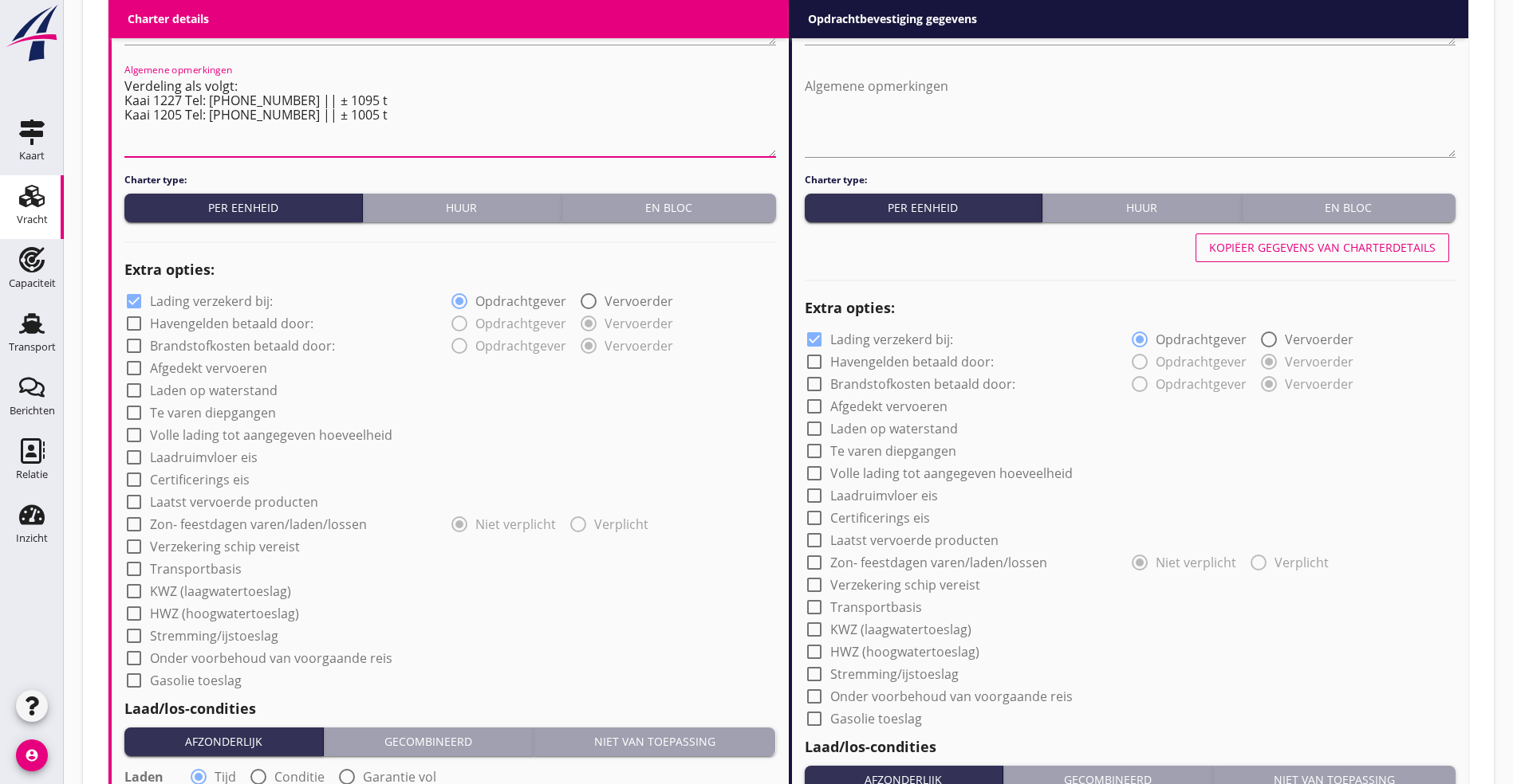
scroll to position [1076, 0]
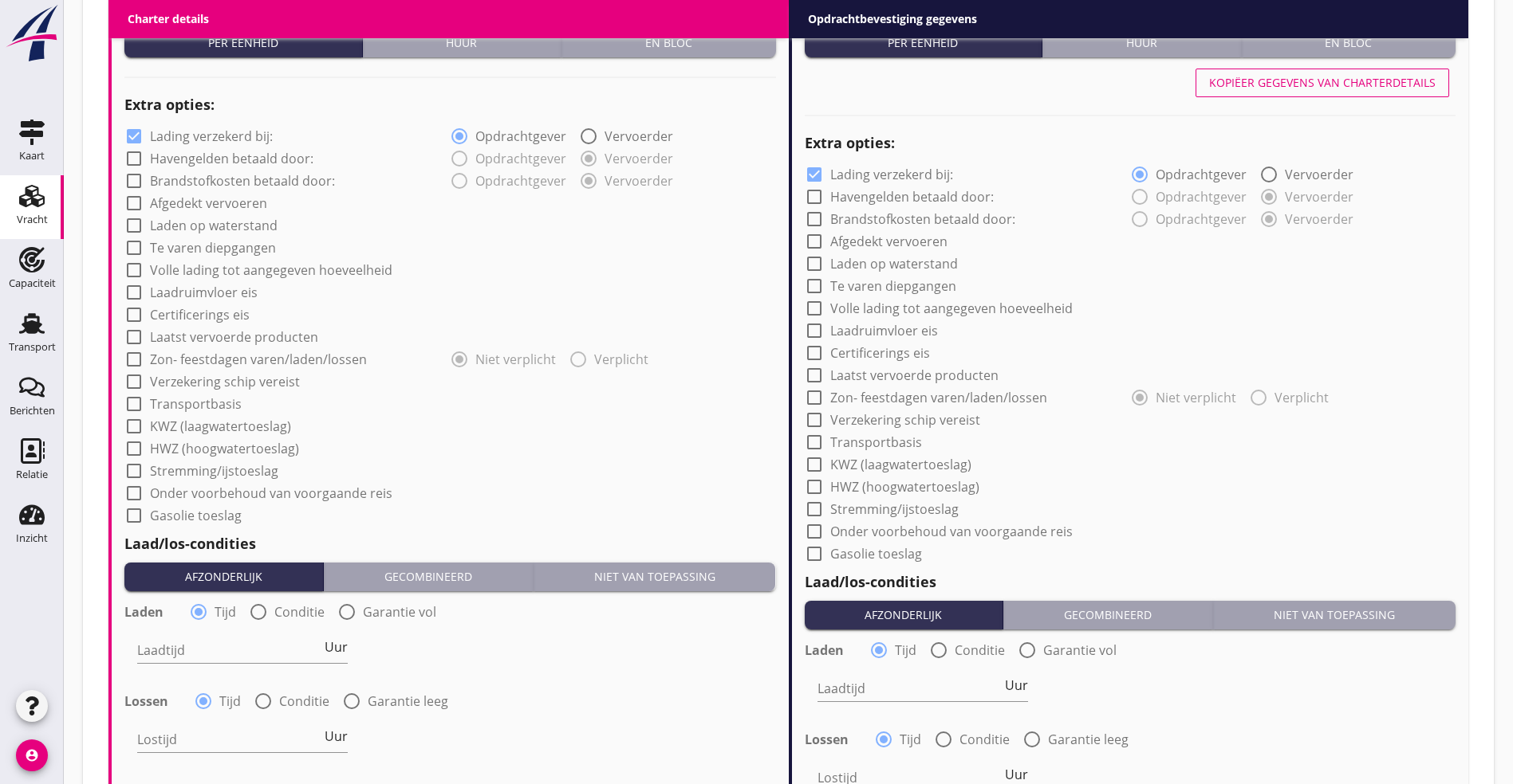
type textarea "Verdeling als volgt: Kaai 1227 Tel: [PHONE_NUMBER] || ± 1095 t Kaai 1205 Tel: […"
click at [173, 191] on div "check_box_outline_blank Afgedekt vervoeren" at bounding box center [450, 202] width 652 height 22
click at [173, 195] on label "Afgedekt vervoeren" at bounding box center [208, 203] width 118 height 16
checkbox input "true"
click at [165, 265] on label "Volle lading tot aangegeven hoeveelheid" at bounding box center [271, 269] width 243 height 16
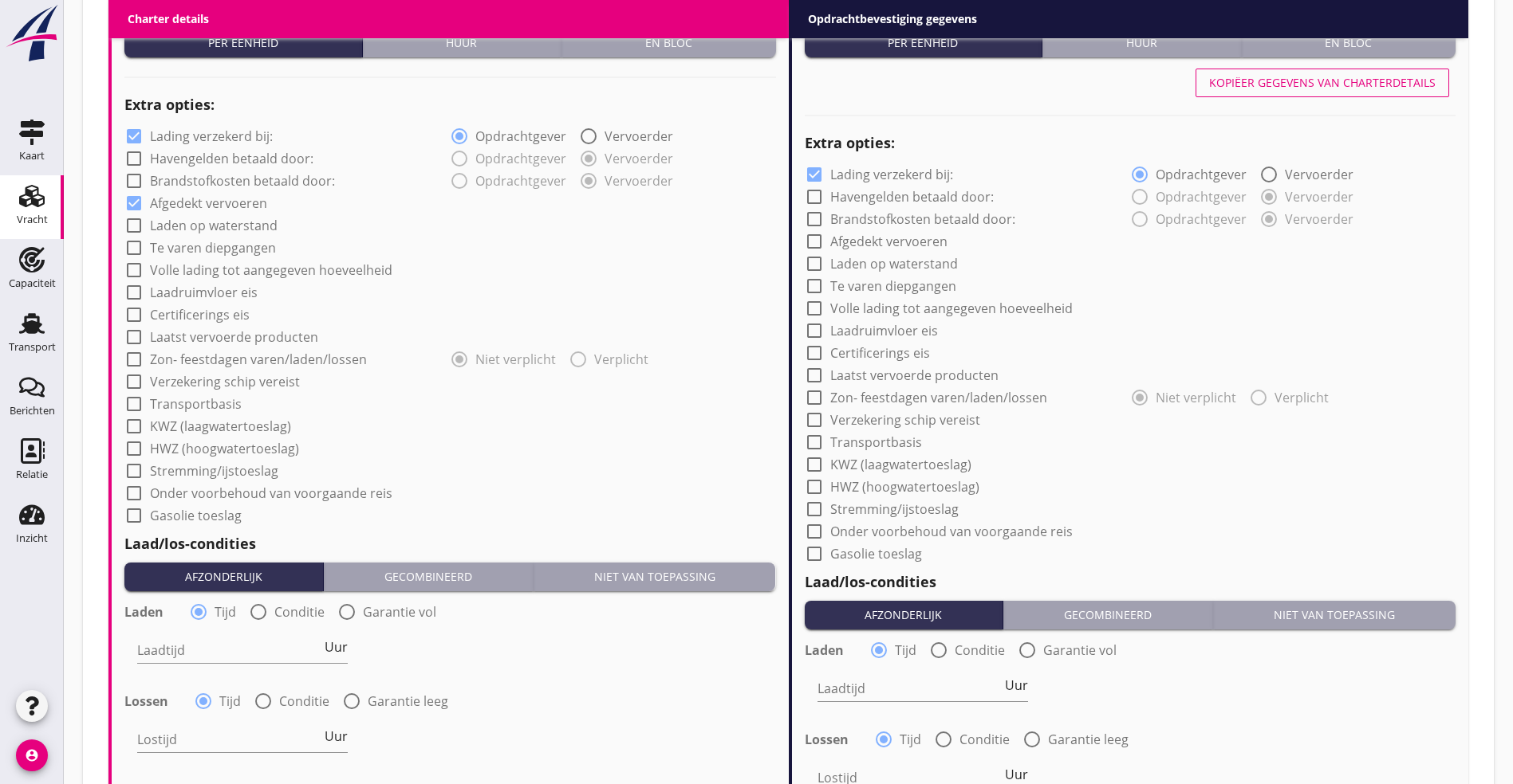
checkbox input "true"
click at [176, 401] on label "Transportbasis" at bounding box center [195, 404] width 92 height 16
checkbox input "true"
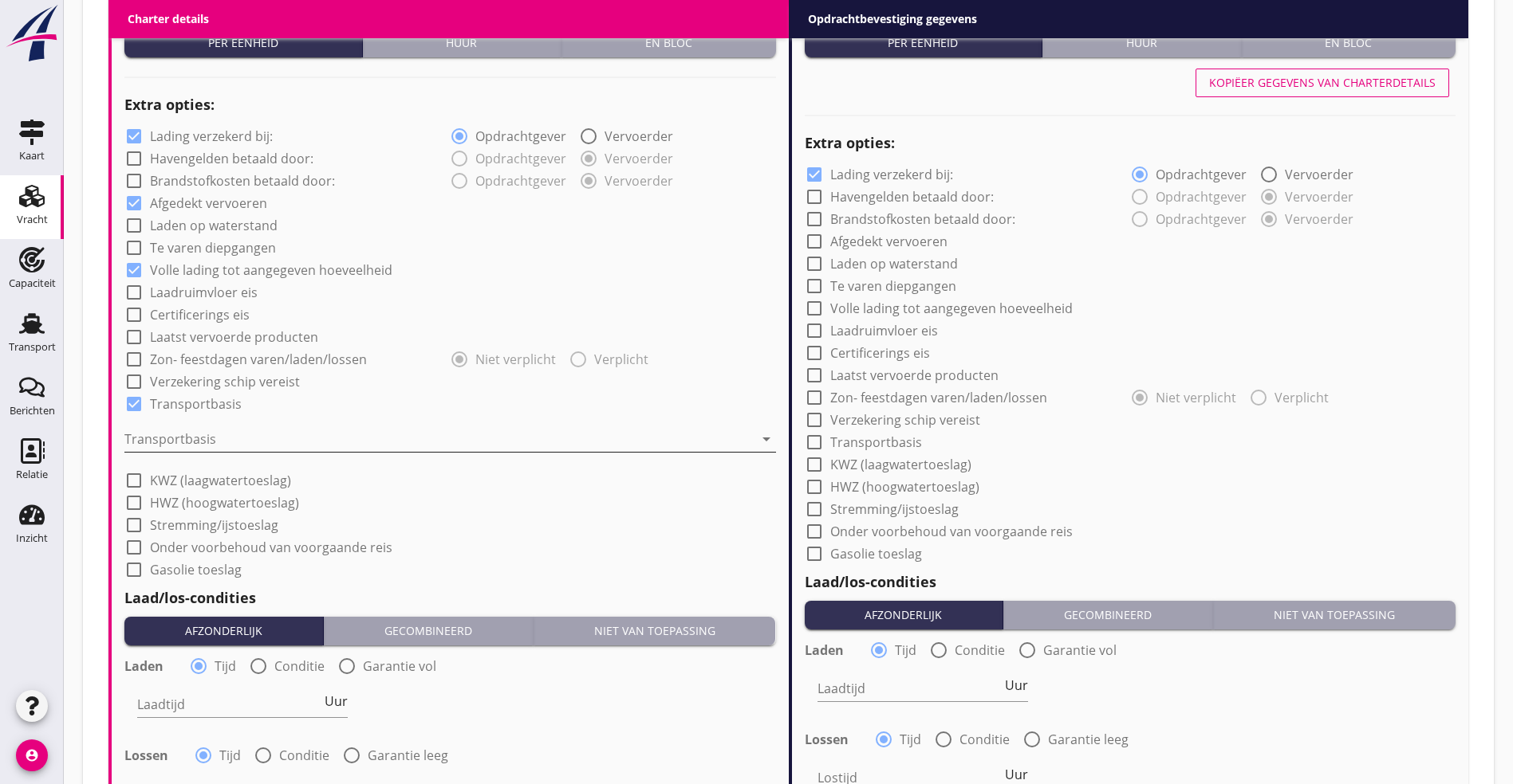
click at [165, 440] on div at bounding box center [438, 440] width 629 height 26
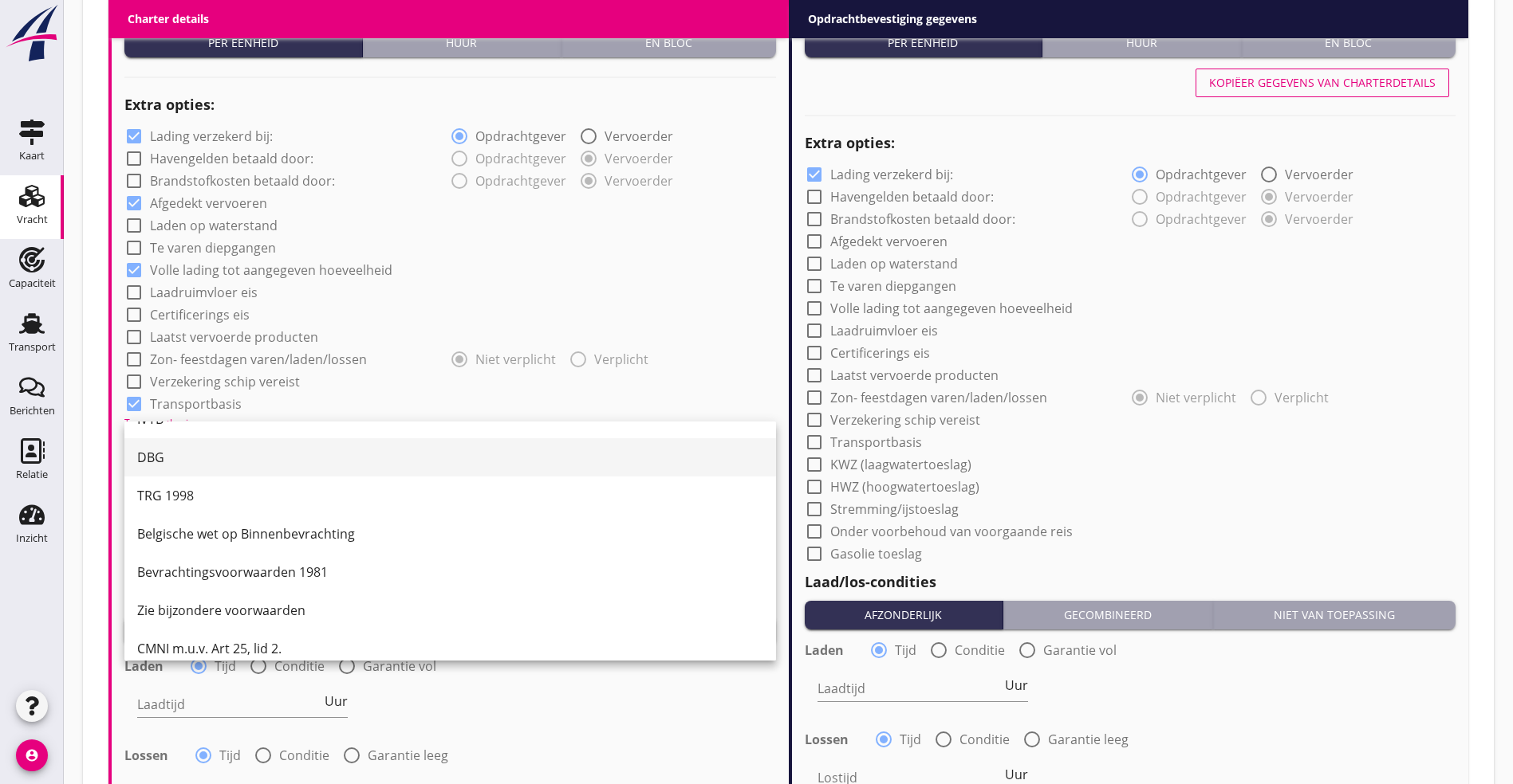
scroll to position [42, 0]
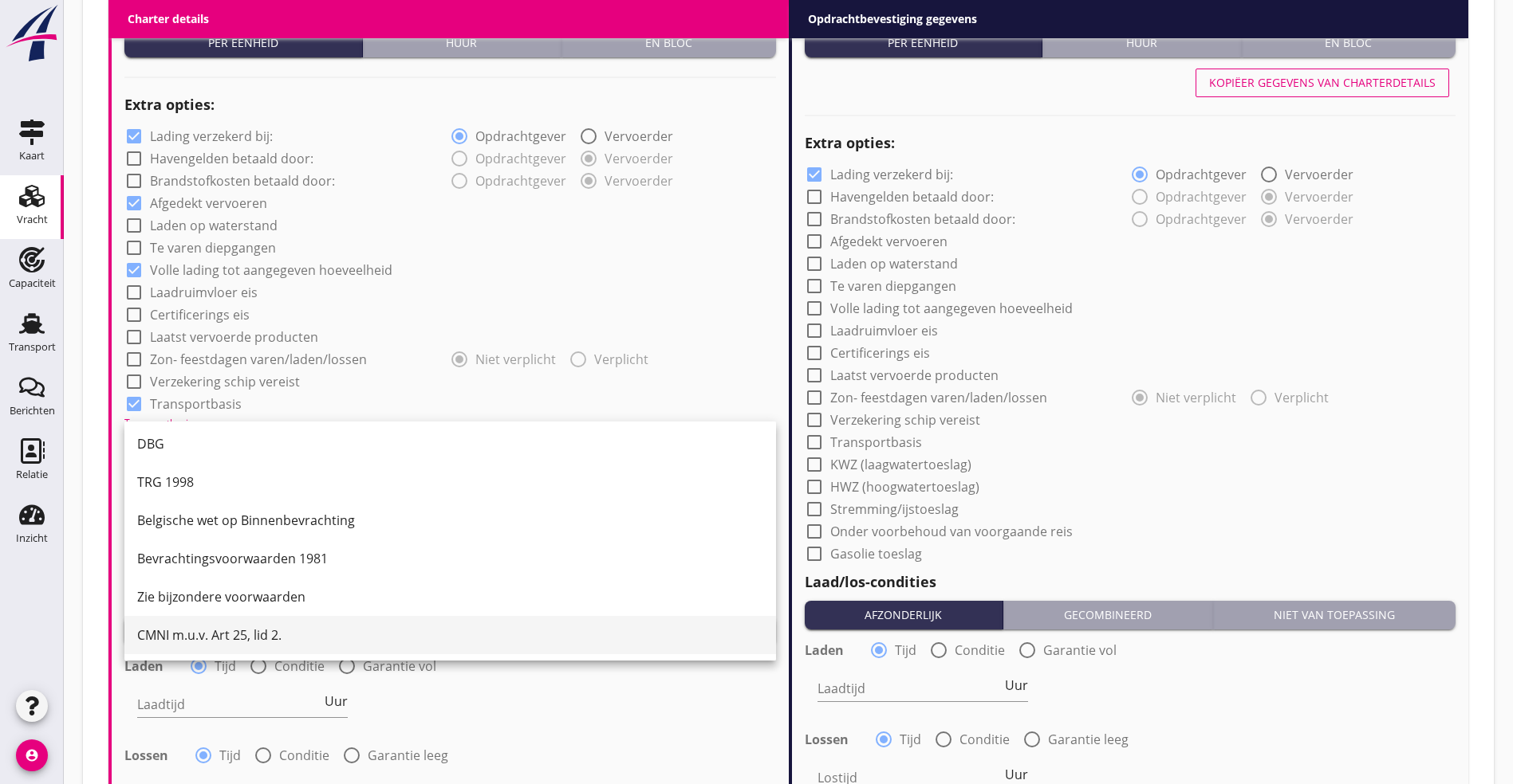
click at [286, 643] on div "CMNI m.u.v. Art 25, lid 2." at bounding box center [450, 635] width 626 height 19
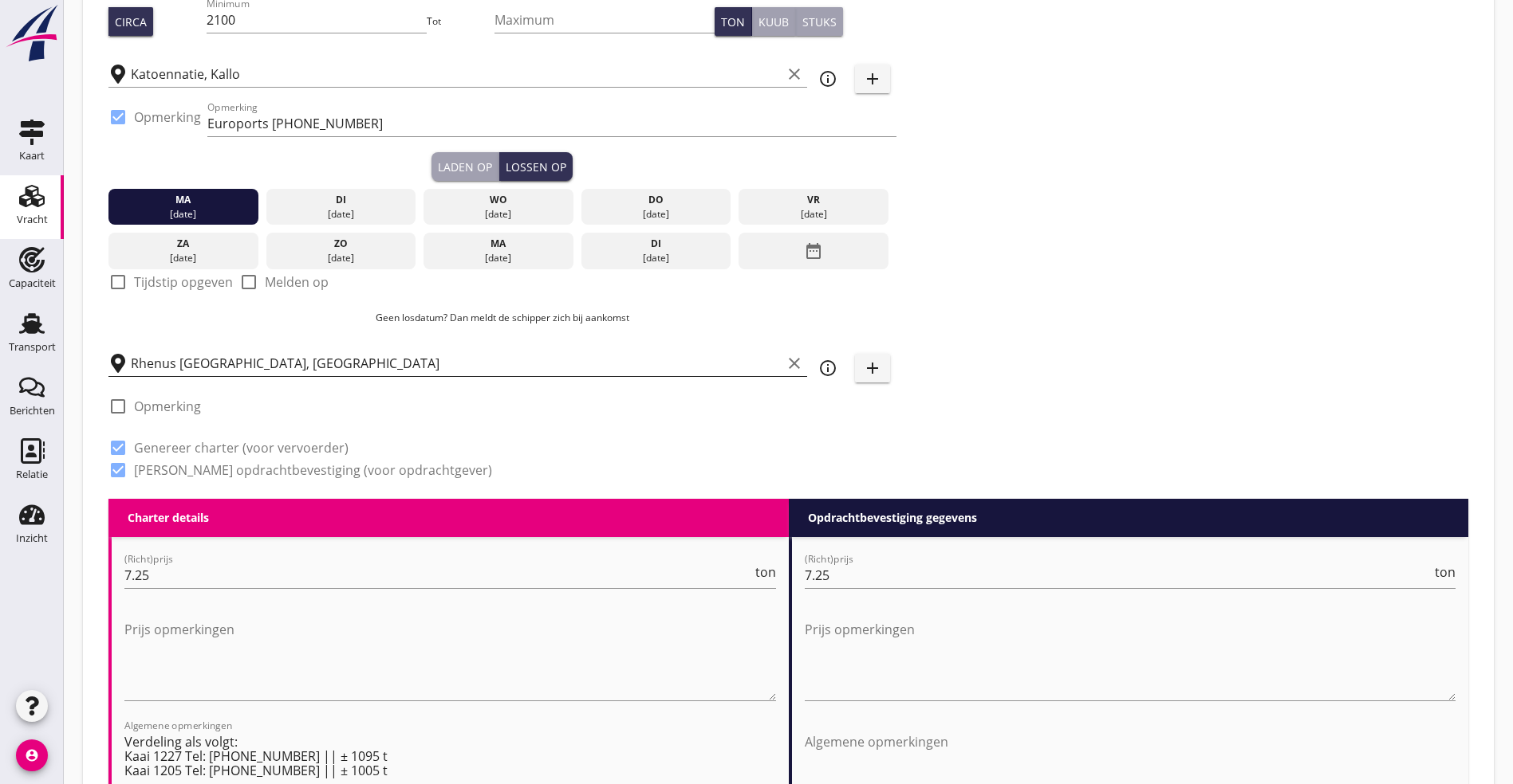
scroll to position [717, 0]
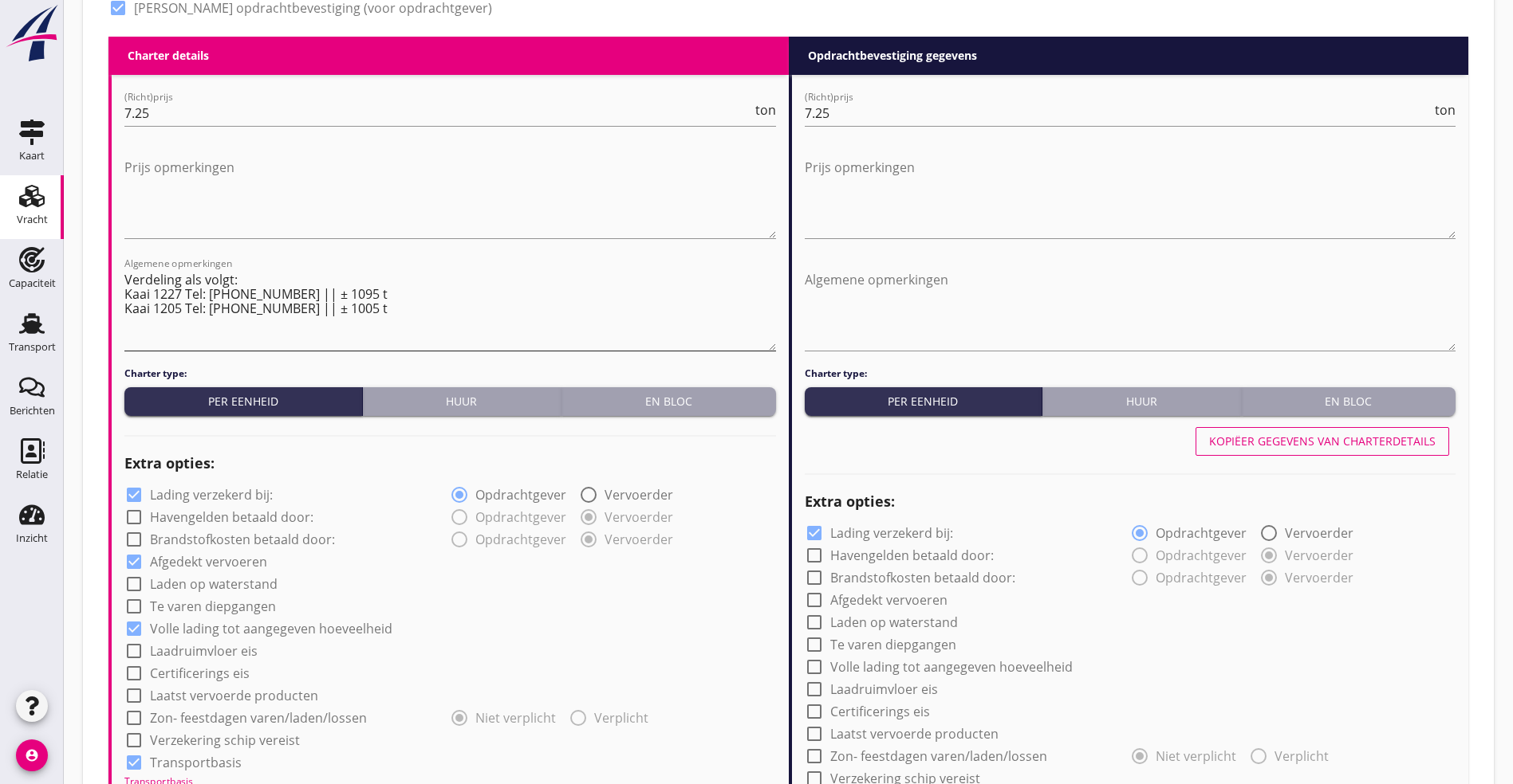
click at [383, 317] on textarea "Verdeling als volgt: Kaai 1227 Tel: [PHONE_NUMBER] || ± 1095 t Kaai 1205 Tel: […" at bounding box center [450, 308] width 652 height 83
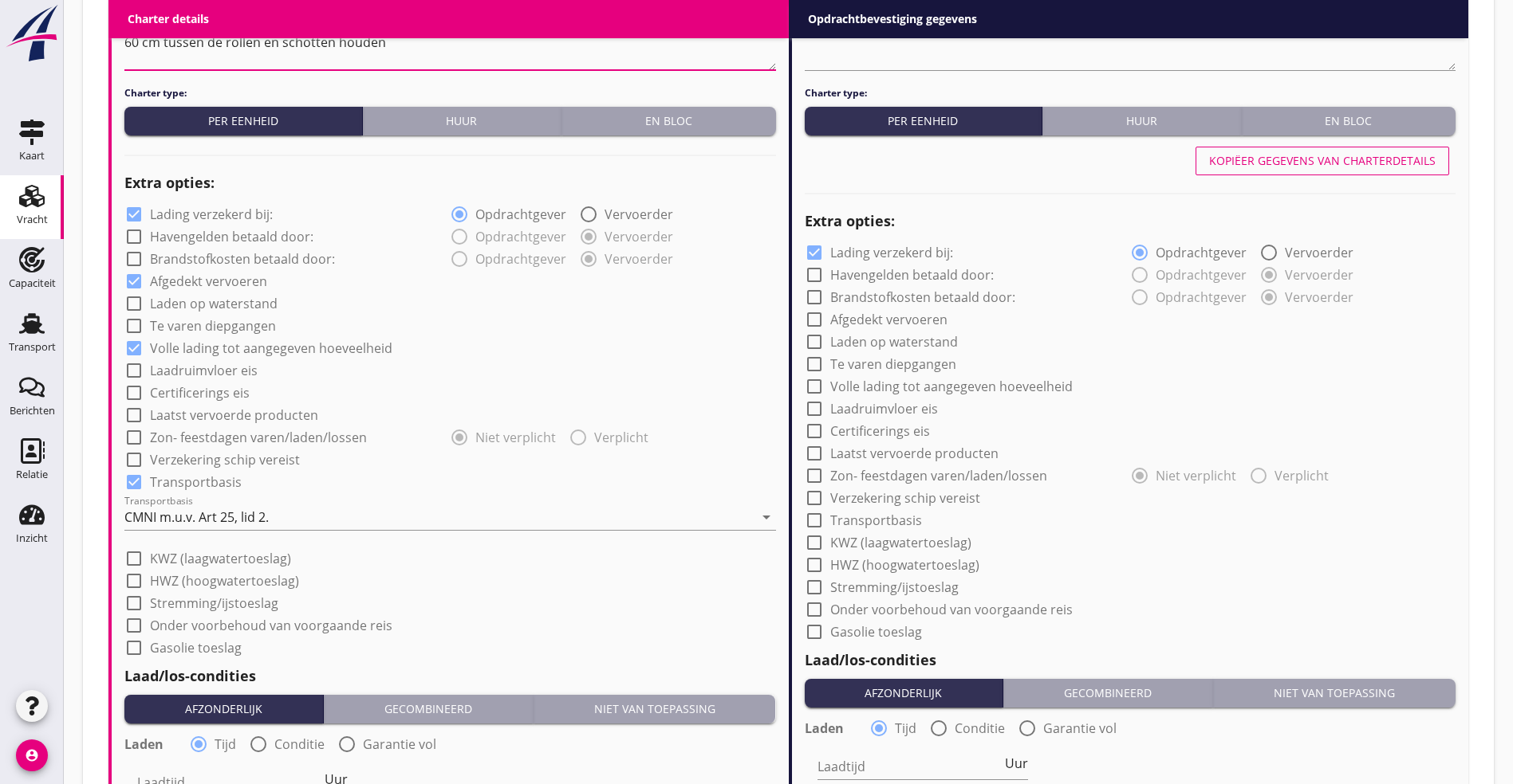
scroll to position [1315, 0]
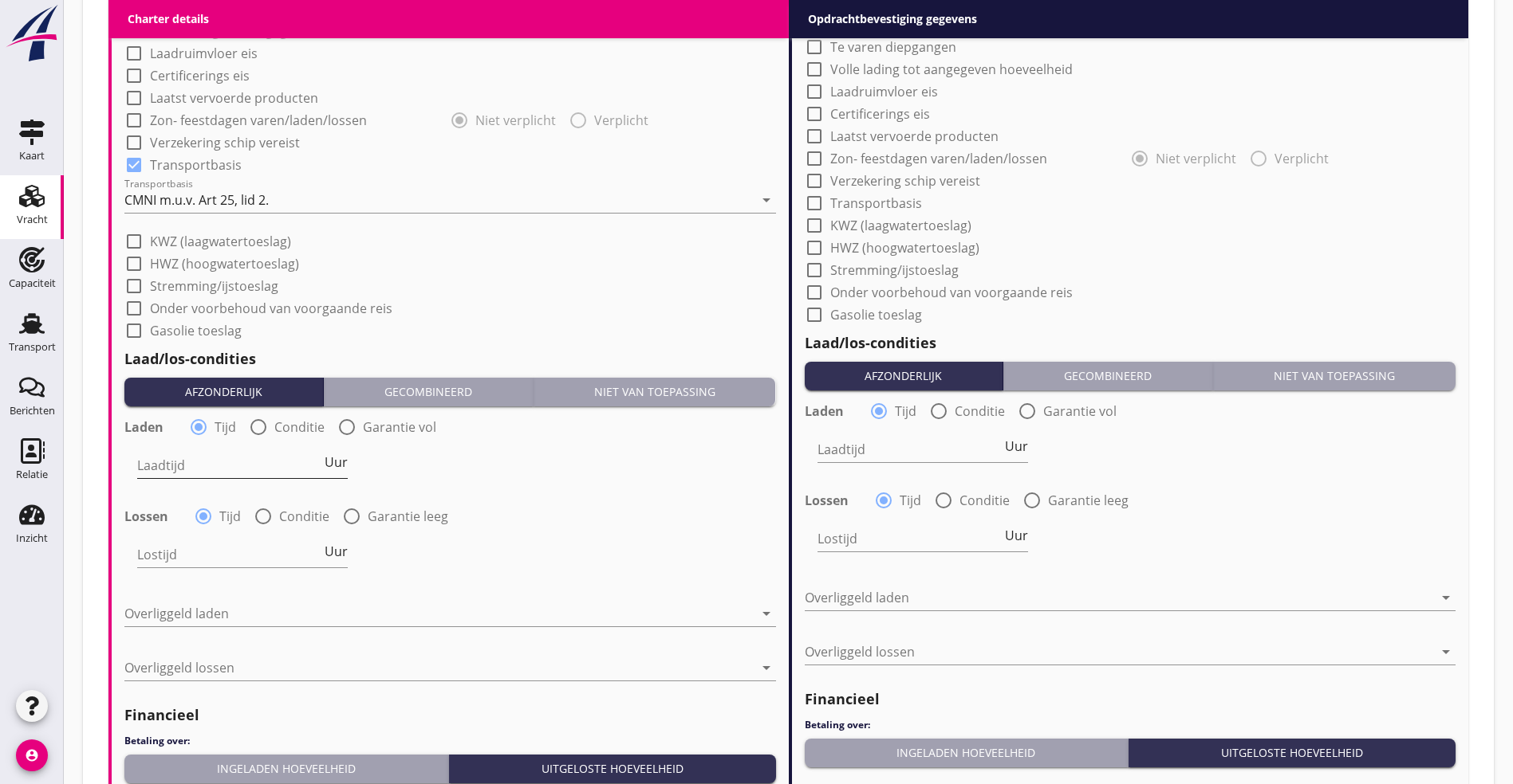
type textarea "Verdeling als volgt: Kaai 1227 Tel: [PHONE_NUMBER] || ± 1095 t Kaai 1205 Tel: […"
click at [181, 453] on input "Laadtijd" at bounding box center [229, 466] width 184 height 26
type input "36"
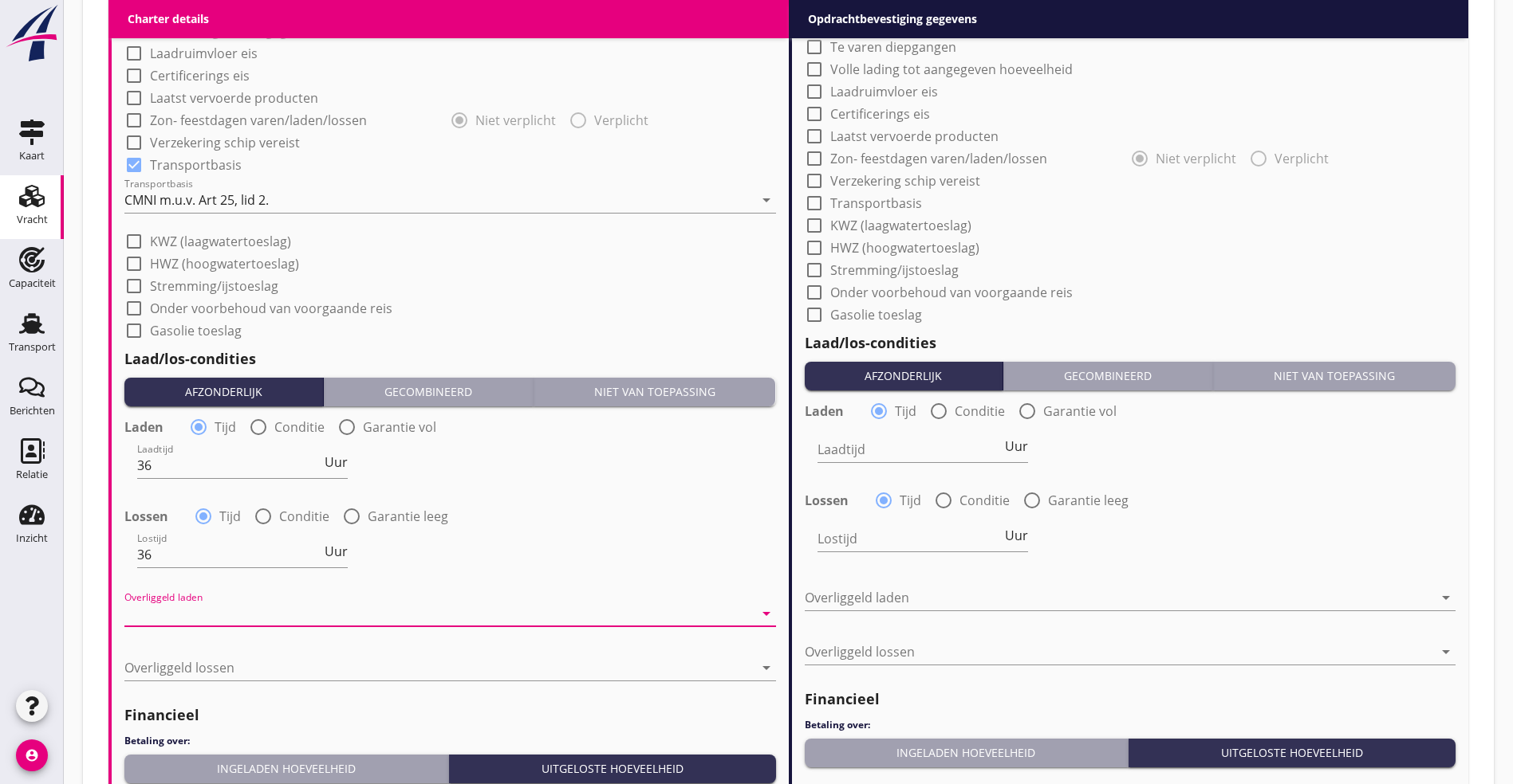
click at [681, 602] on div at bounding box center [438, 614] width 629 height 26
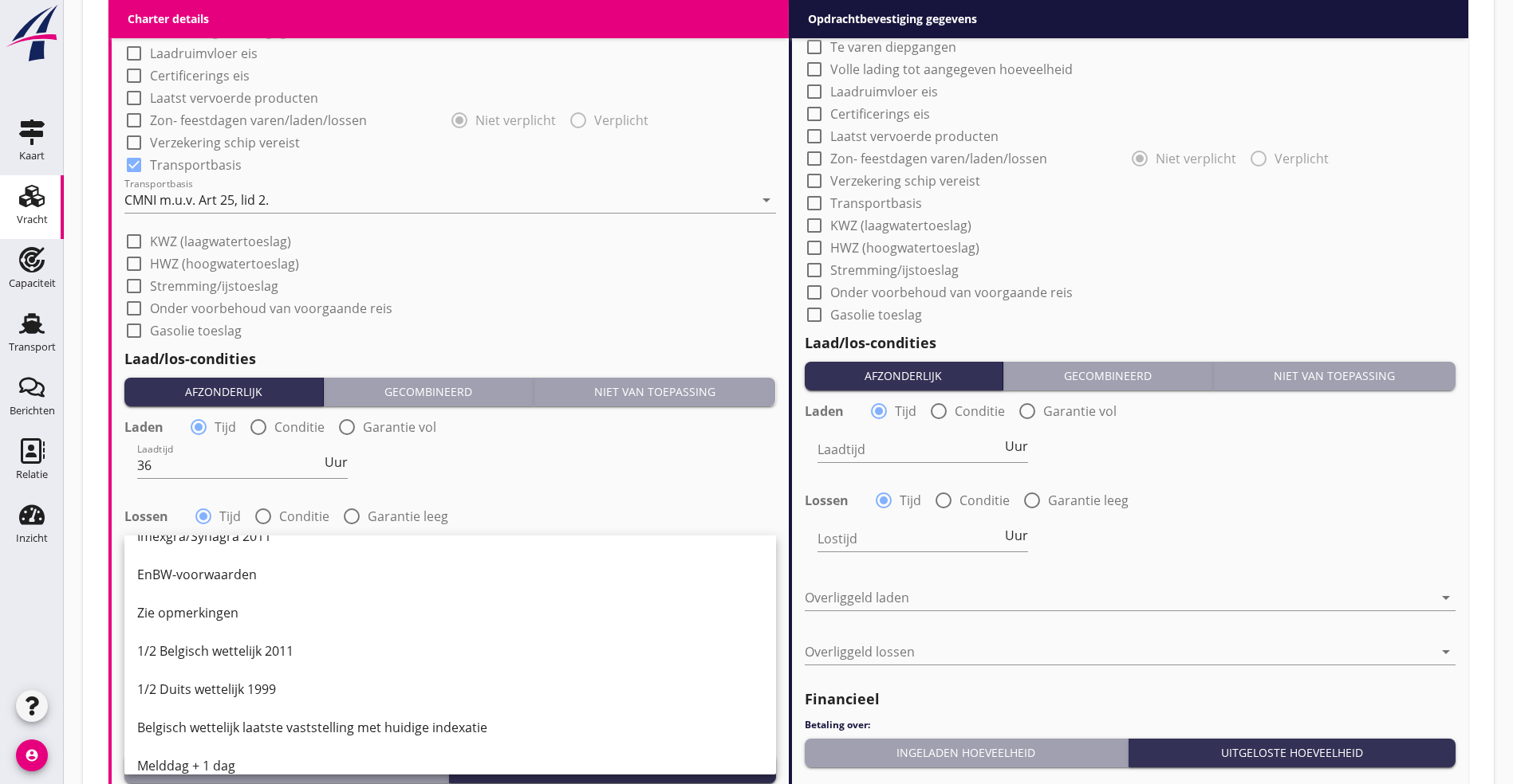
scroll to position [359, 0]
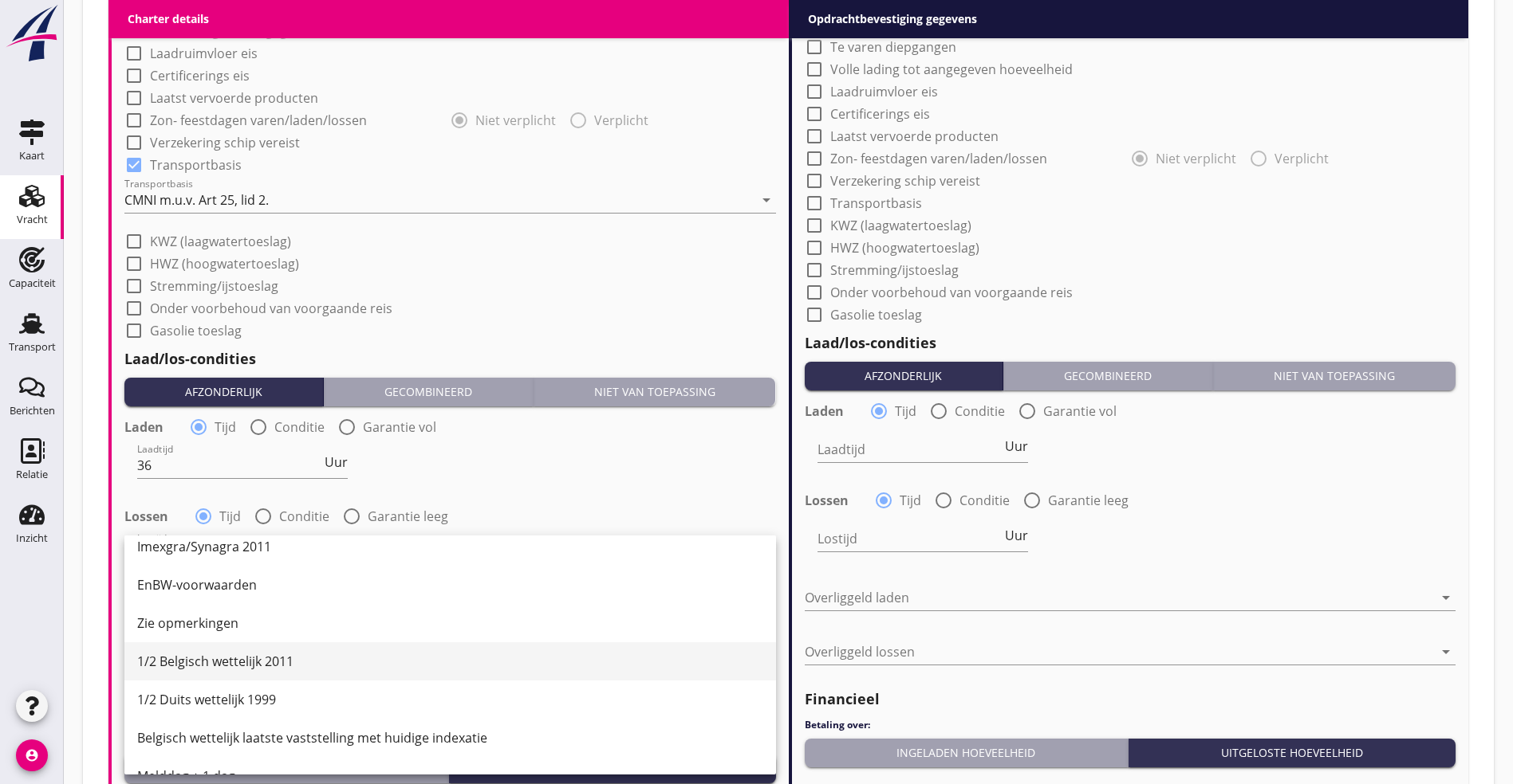
click at [230, 662] on div "1/2 Belgisch wettelijk 2011" at bounding box center [450, 661] width 626 height 19
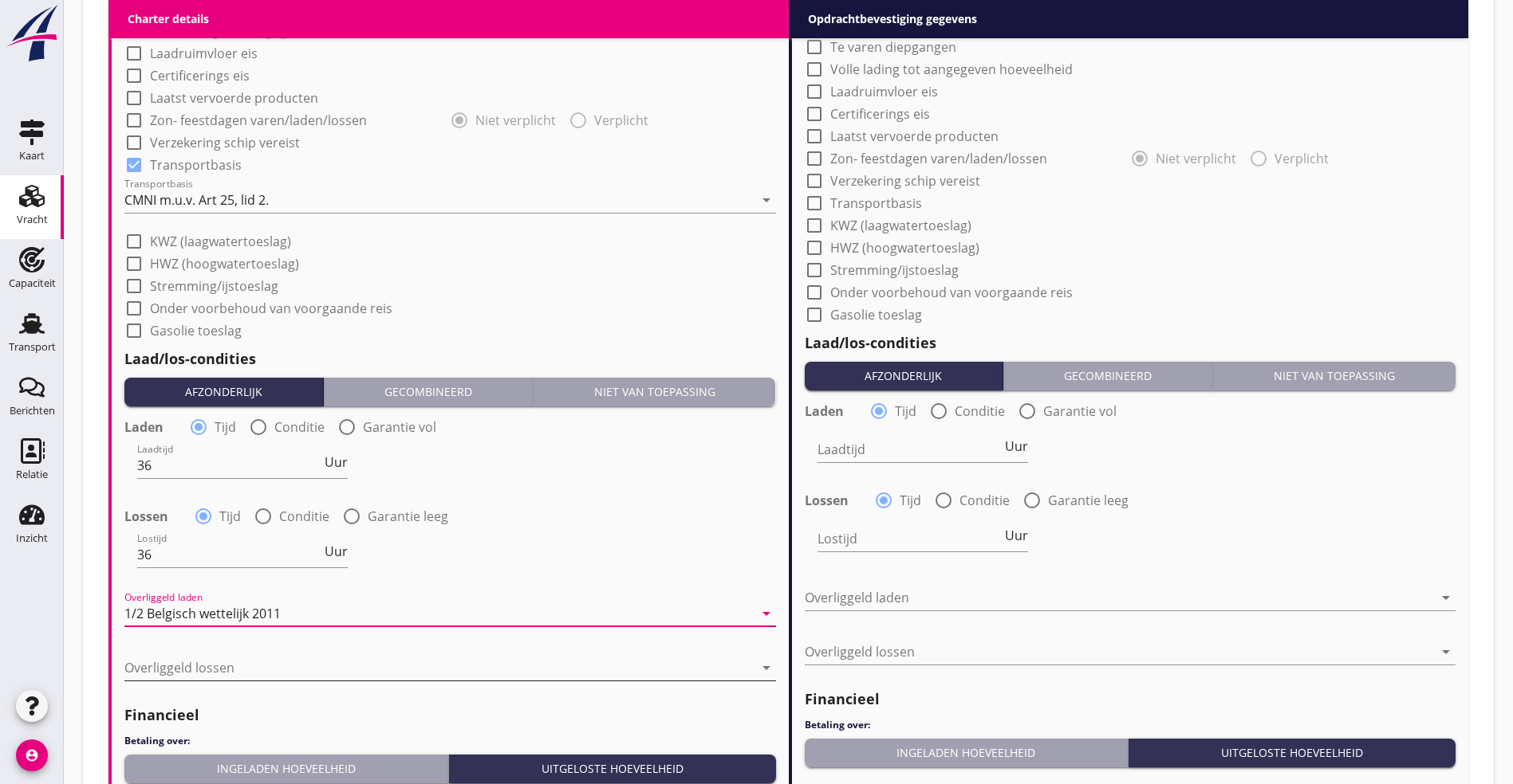
click at [185, 670] on div at bounding box center [438, 668] width 629 height 26
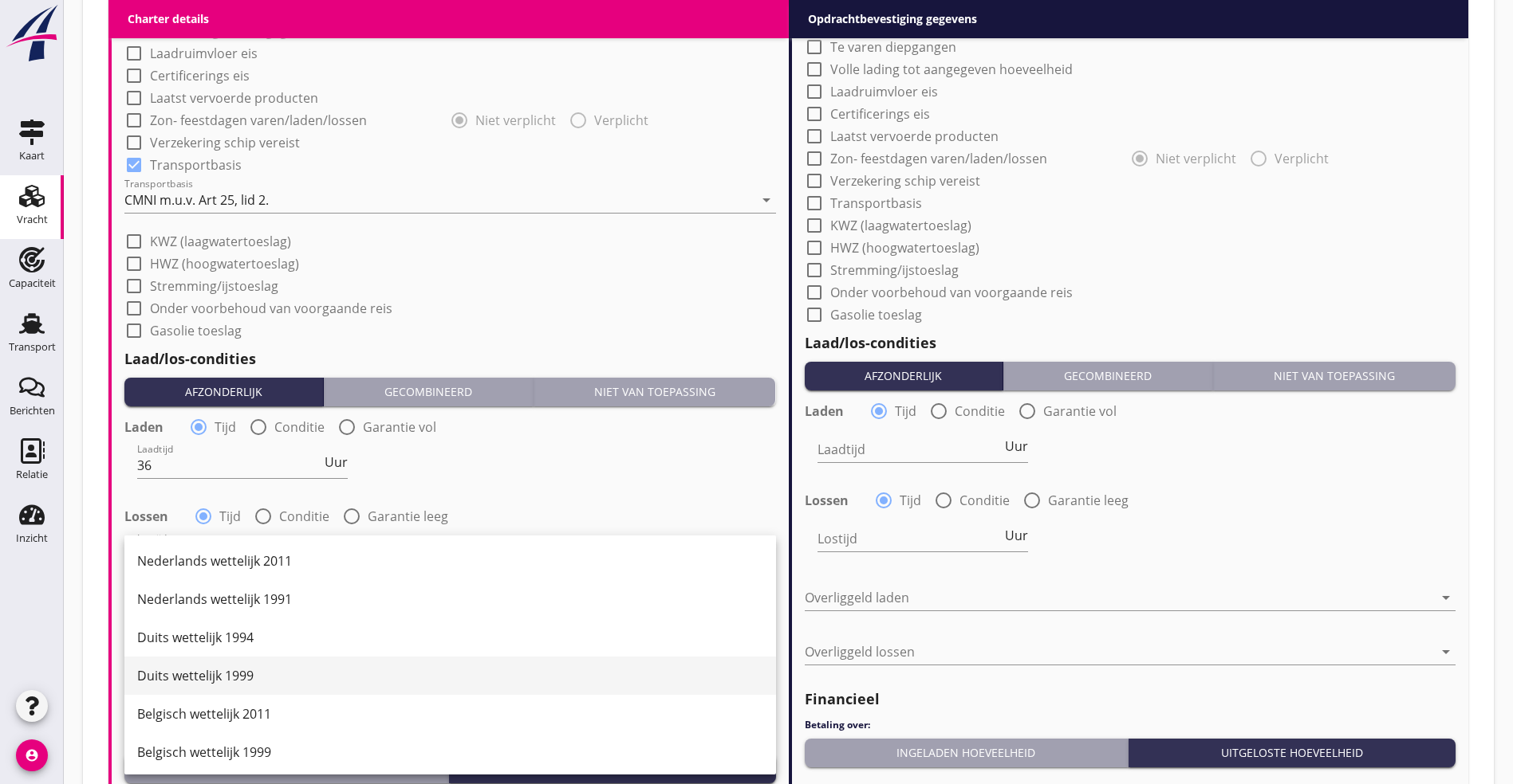
click at [271, 668] on div "Duits wettelijk 1999" at bounding box center [450, 676] width 626 height 19
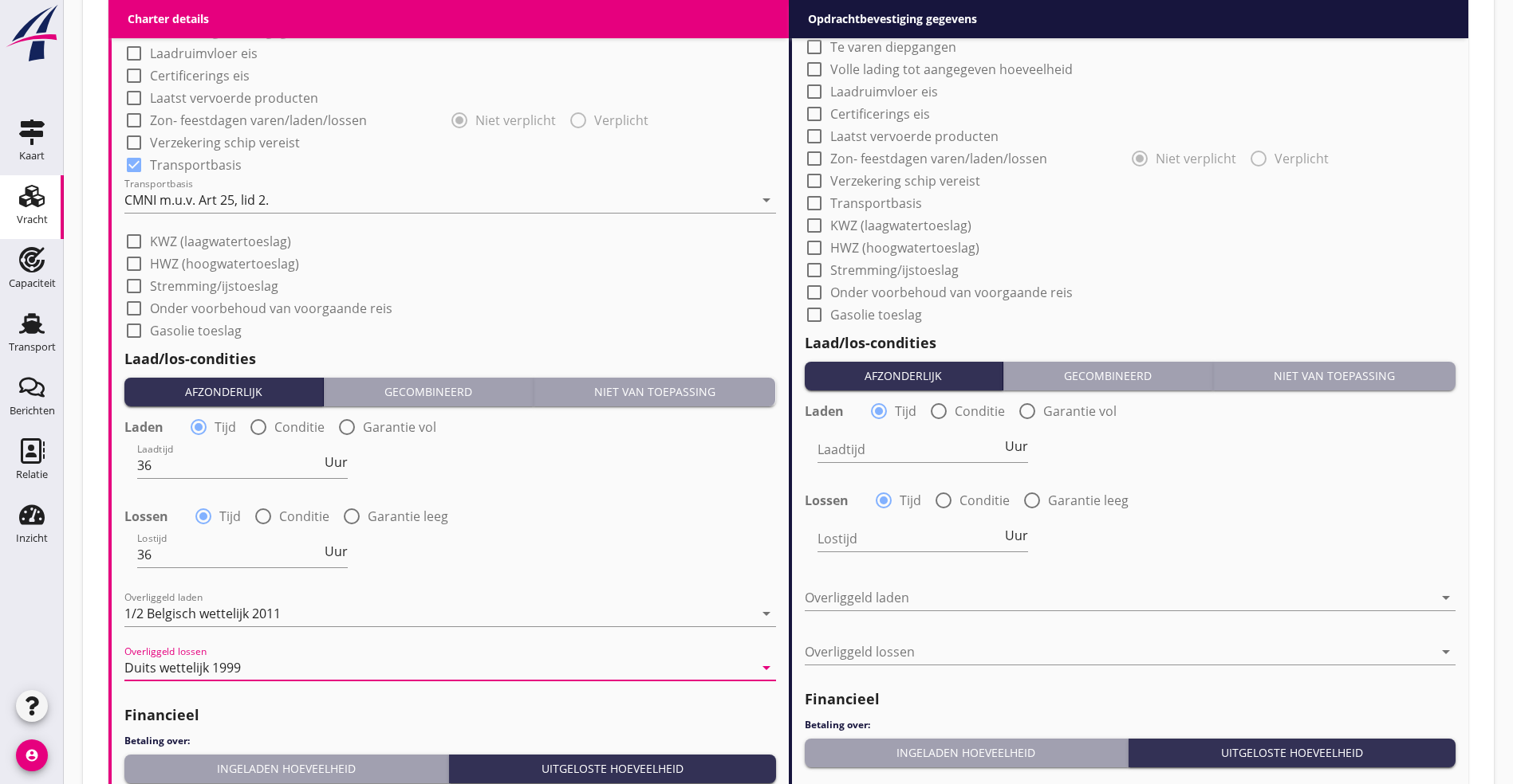
click at [246, 768] on div "Ingeladen hoeveelheid" at bounding box center [286, 769] width 311 height 17
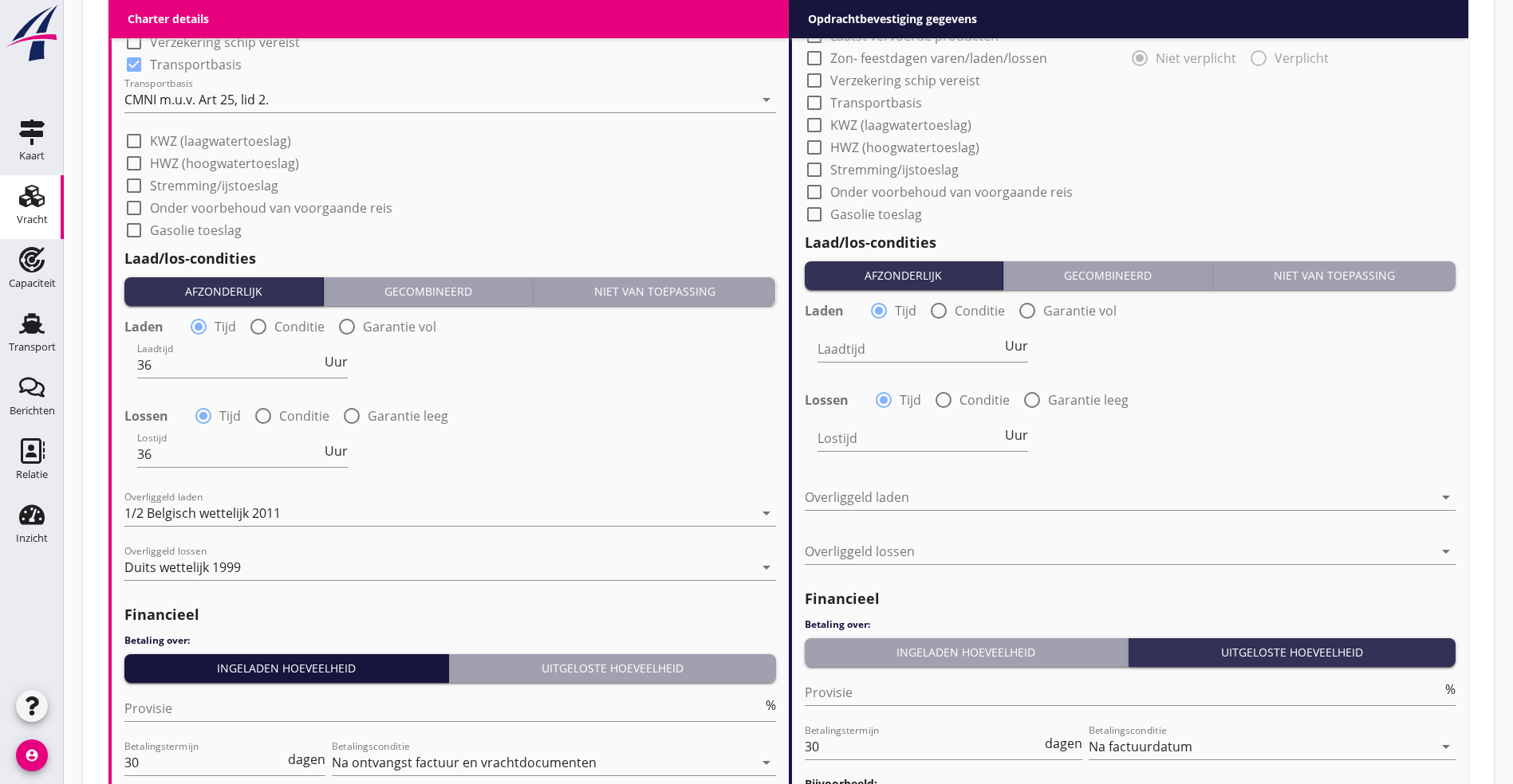
scroll to position [1606, 0]
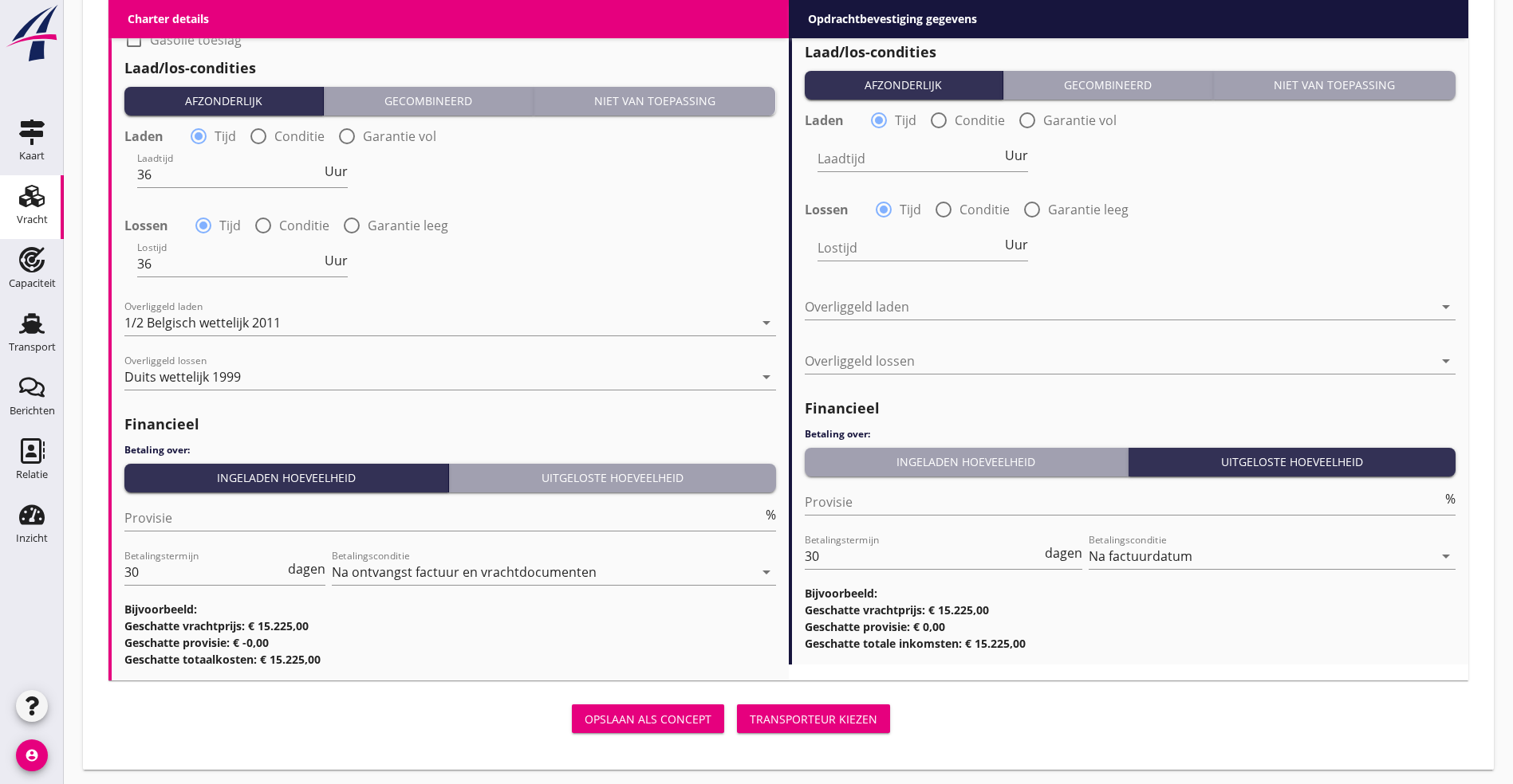
click at [336, 499] on div "Provisie %" at bounding box center [450, 521] width 652 height 51
click at [329, 515] on input "Provisie" at bounding box center [443, 518] width 638 height 26
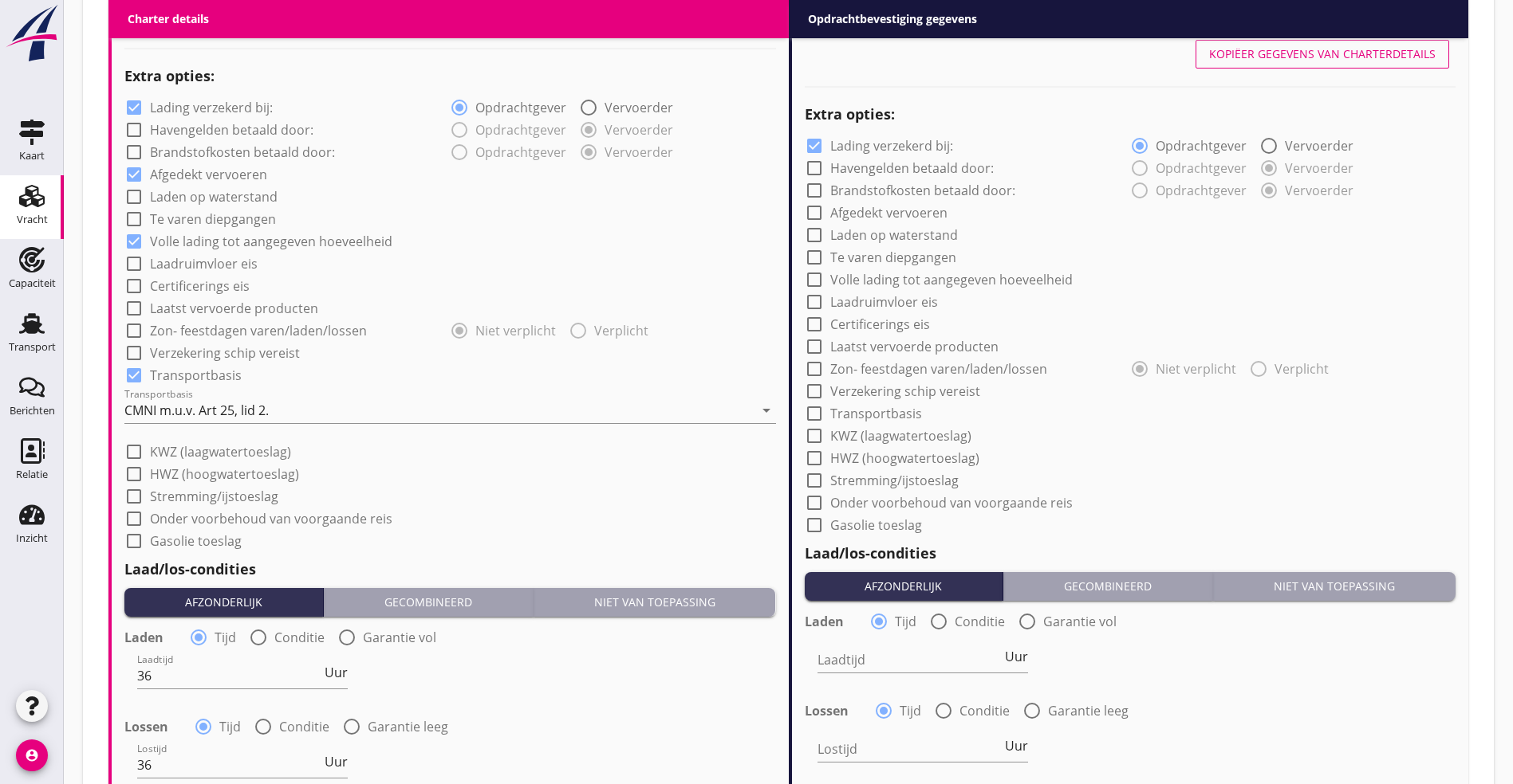
scroll to position [1008, 0]
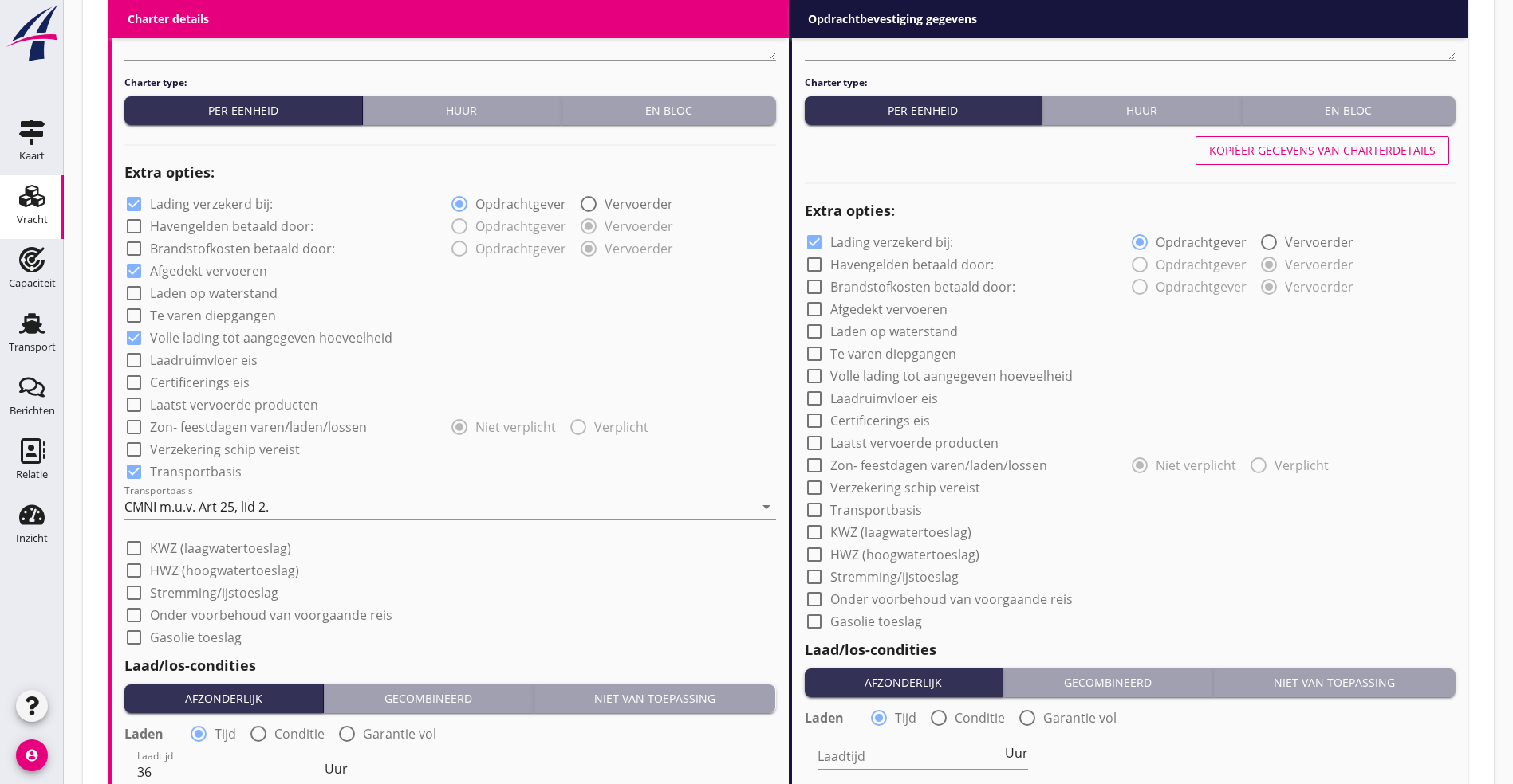
type input "5"
click at [1310, 153] on div "Kopiëer gegevens van charterdetails" at bounding box center [1322, 150] width 227 height 17
checkbox input "true"
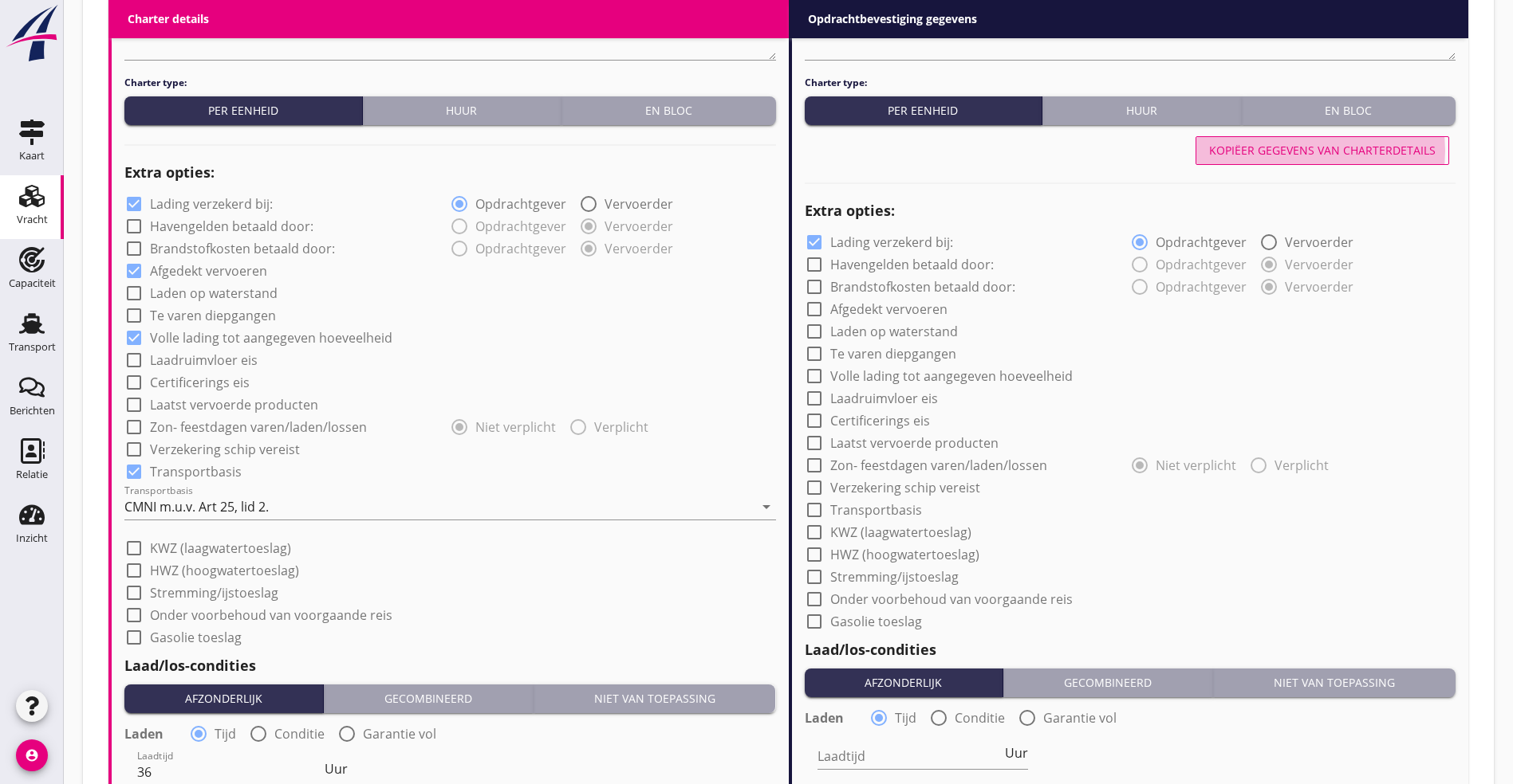
type input "36"
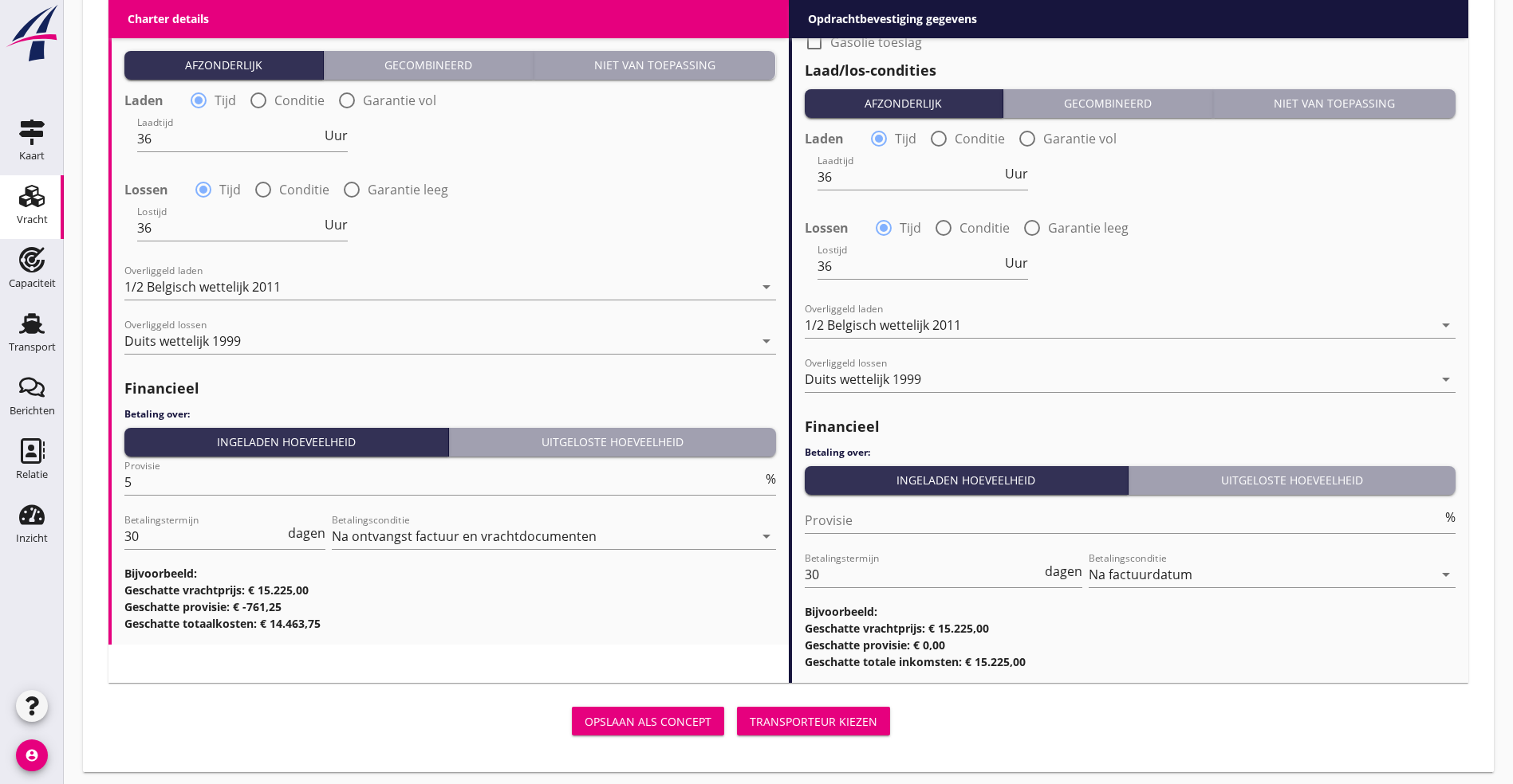
scroll to position [1645, 0]
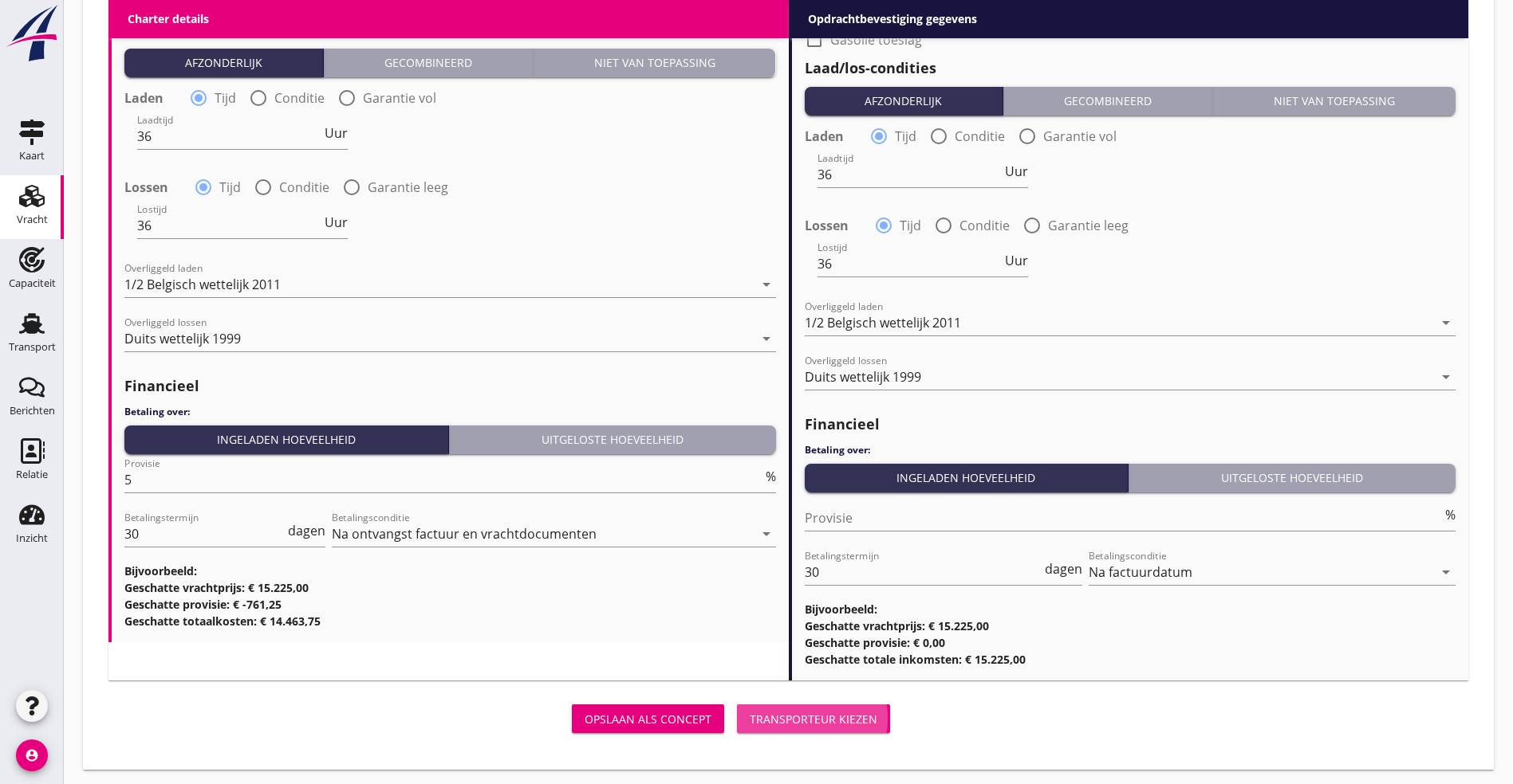
click at [737, 726] on button "Transporteur kiezen" at bounding box center [813, 718] width 153 height 29
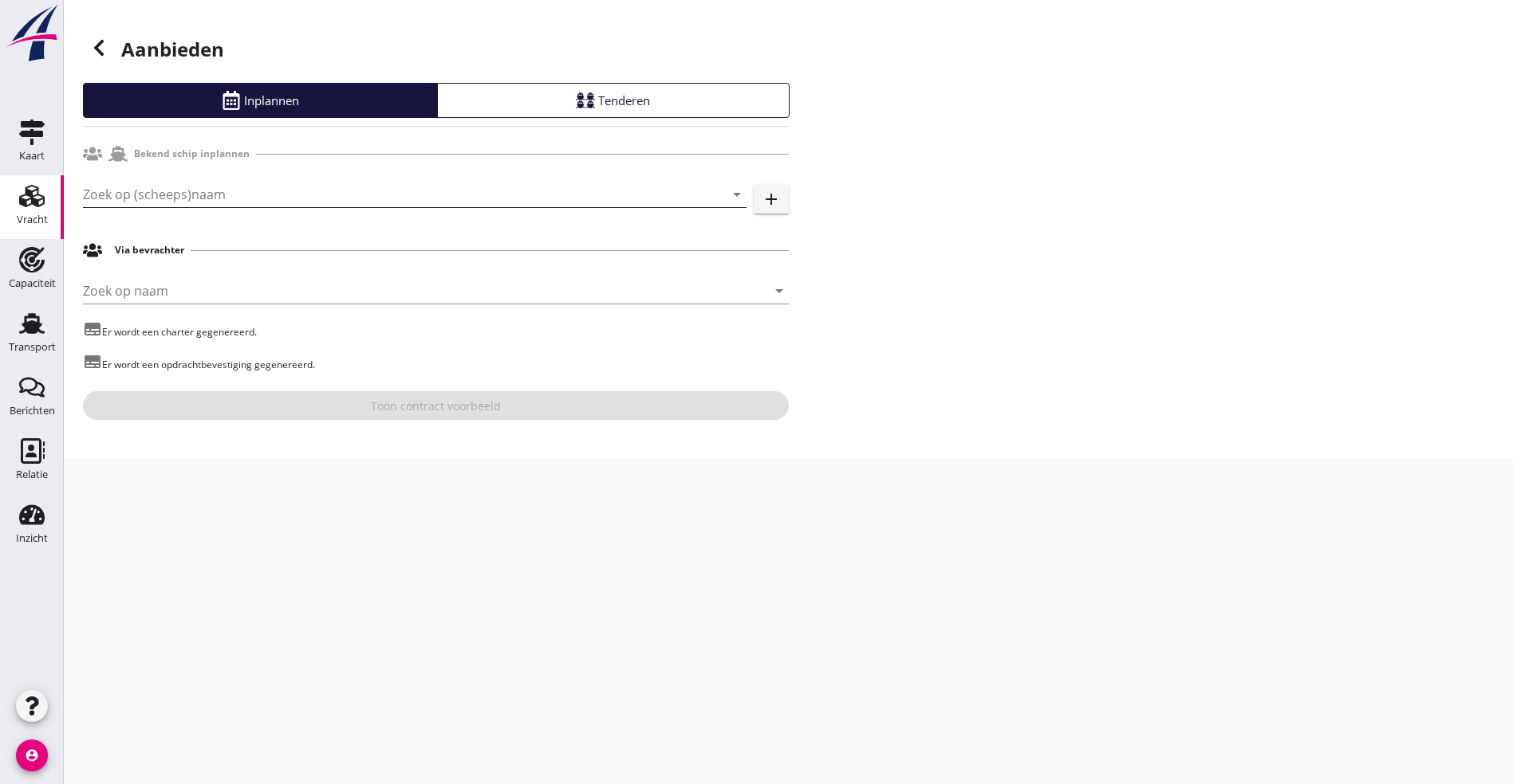
click at [205, 199] on input "Zoek op (scheeps)naam" at bounding box center [393, 194] width 619 height 26
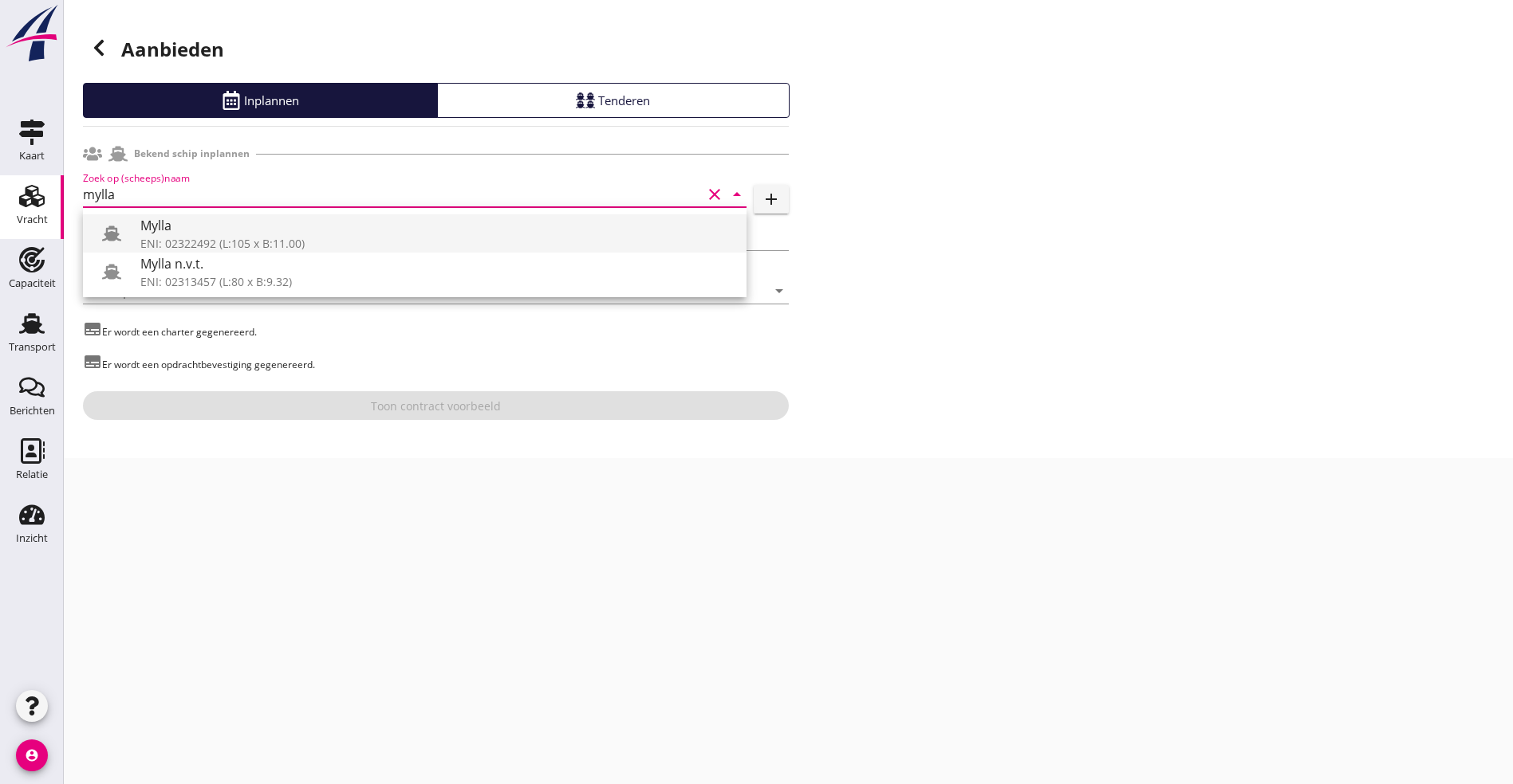
click at [231, 228] on div "Mylla" at bounding box center [437, 225] width 594 height 19
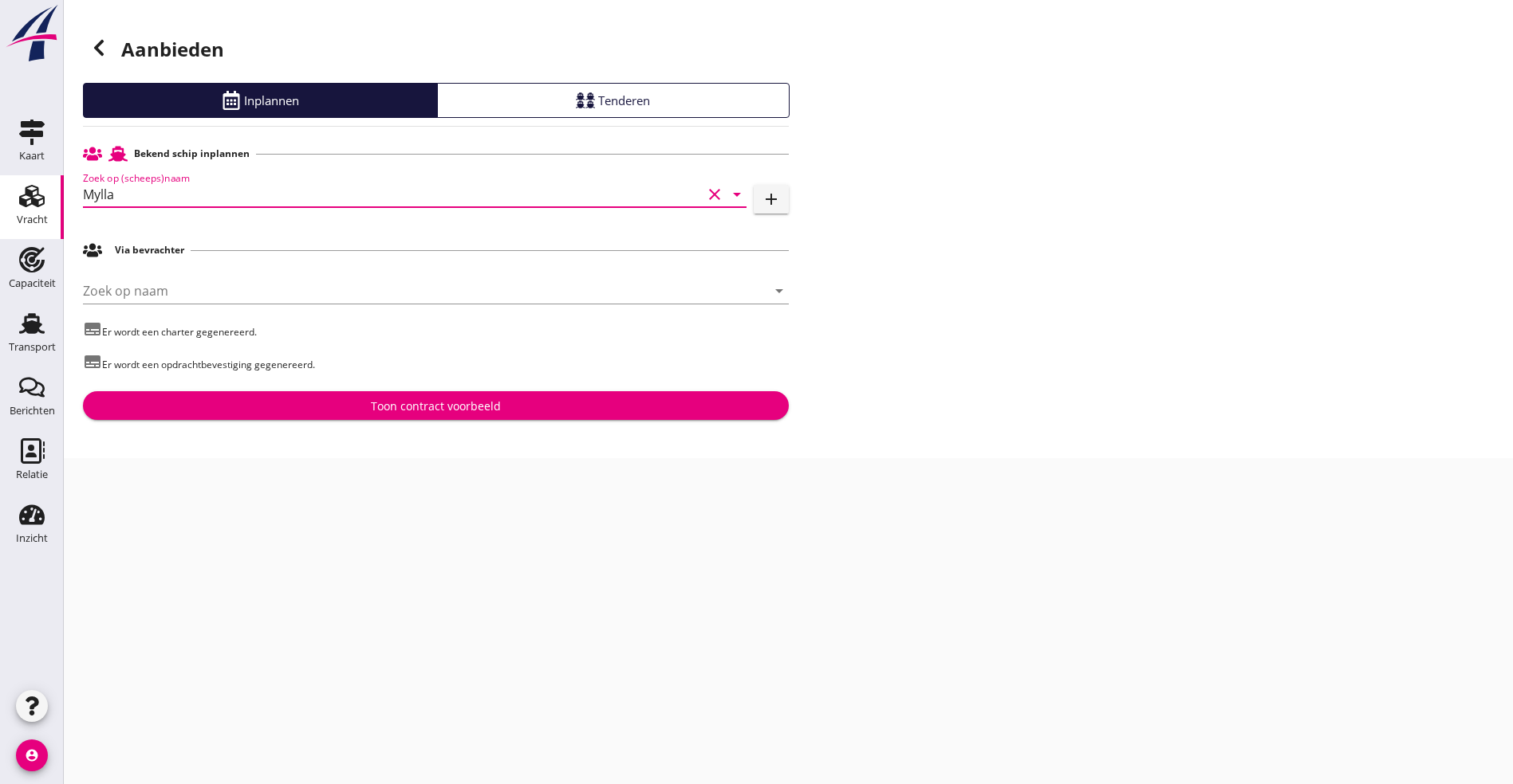
type input "Mylla"
click at [232, 384] on div "Bekend schip inplannen Zoek op (scheeps)naam Mylla clear arrow_drop_down add Vi…" at bounding box center [436, 280] width 706 height 281
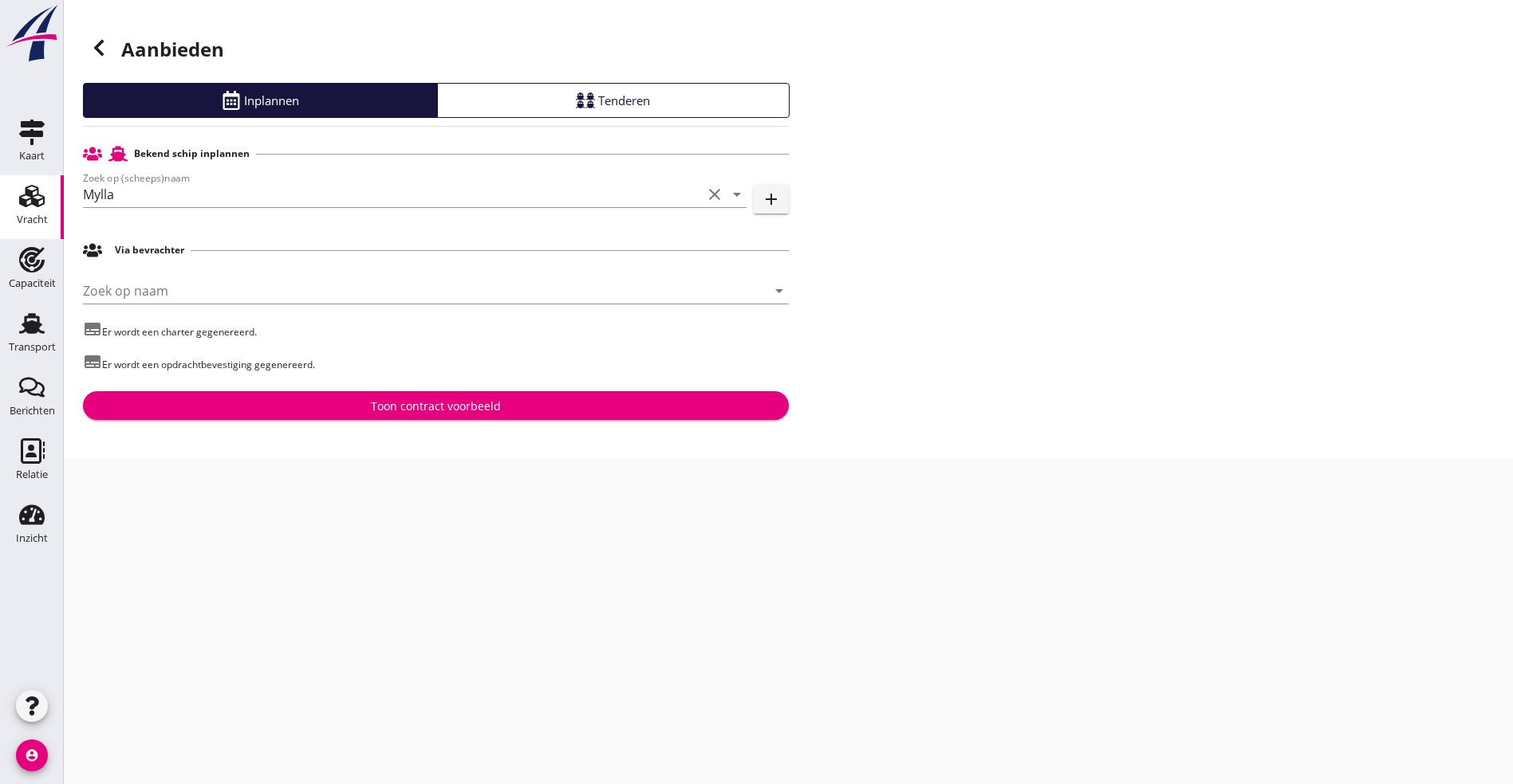
click at [224, 403] on div "Toon contract voorbeeld" at bounding box center [435, 406] width 681 height 17
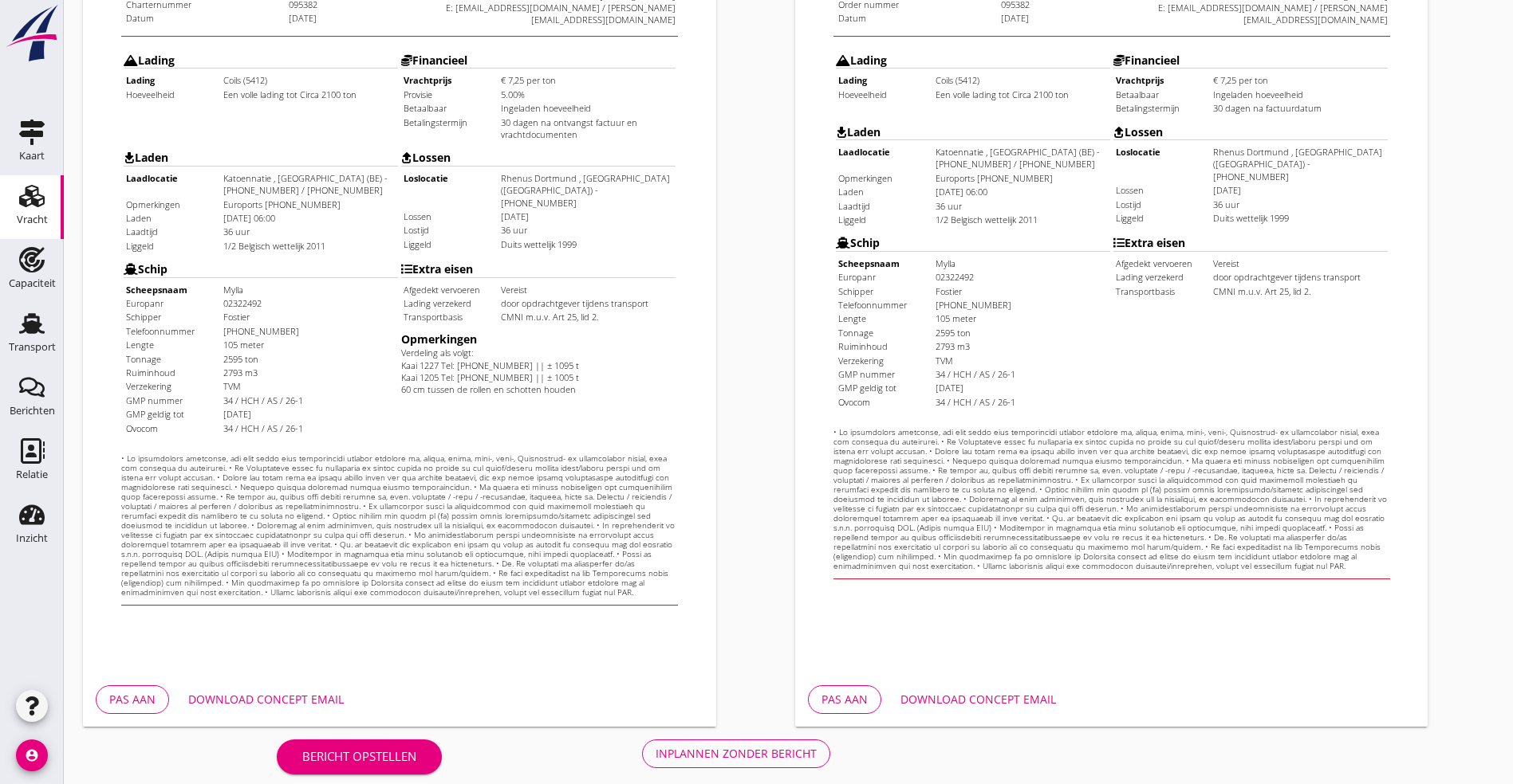
scroll to position [396, 0]
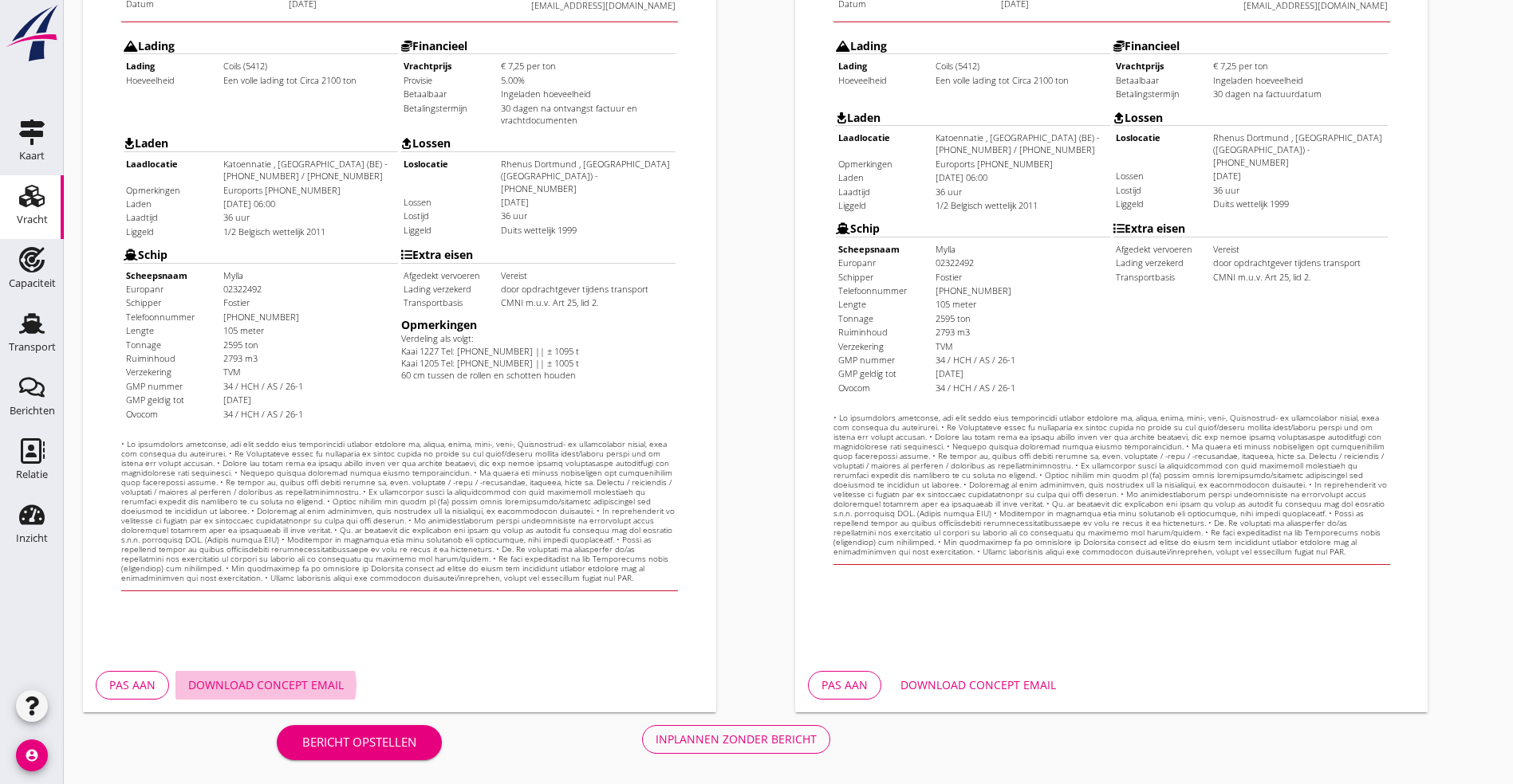
click at [306, 683] on div "Download concept email" at bounding box center [266, 685] width 156 height 17
click at [656, 738] on div "Inplannen zonder bericht" at bounding box center [736, 740] width 161 height 17
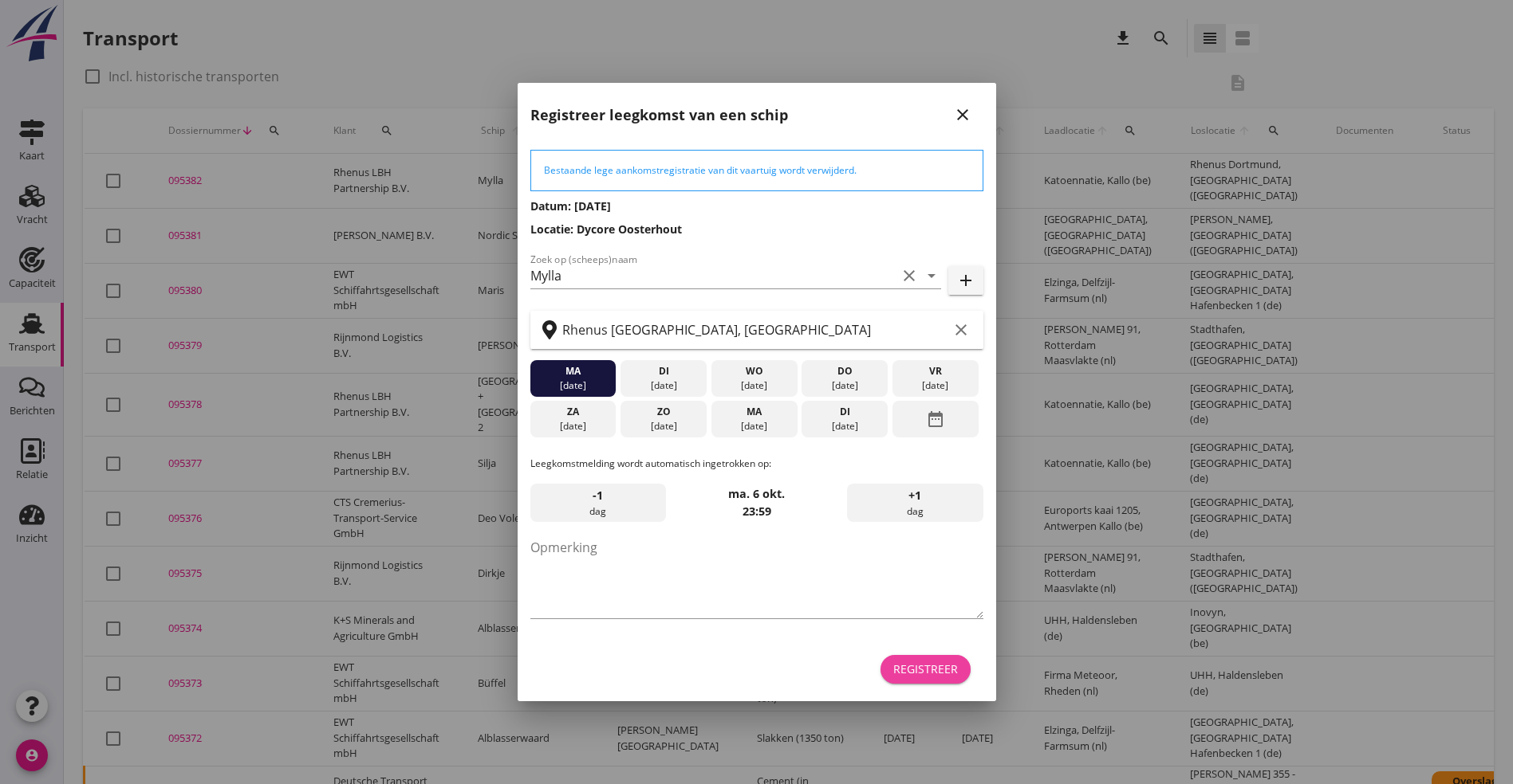
click at [913, 670] on div "Registreer" at bounding box center [926, 669] width 65 height 17
